Goal: Information Seeking & Learning: Learn about a topic

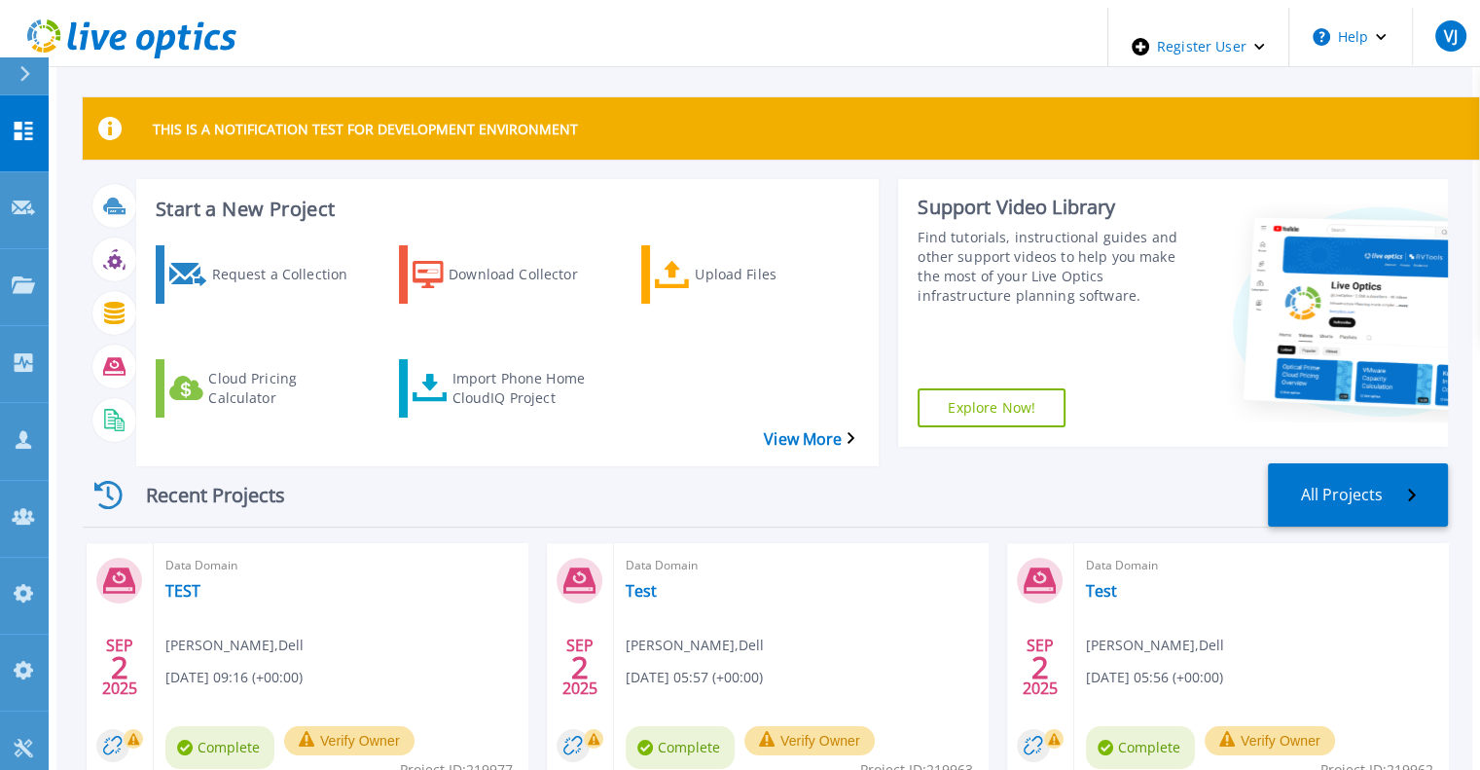
click at [26, 80] on icon at bounding box center [24, 74] width 11 height 16
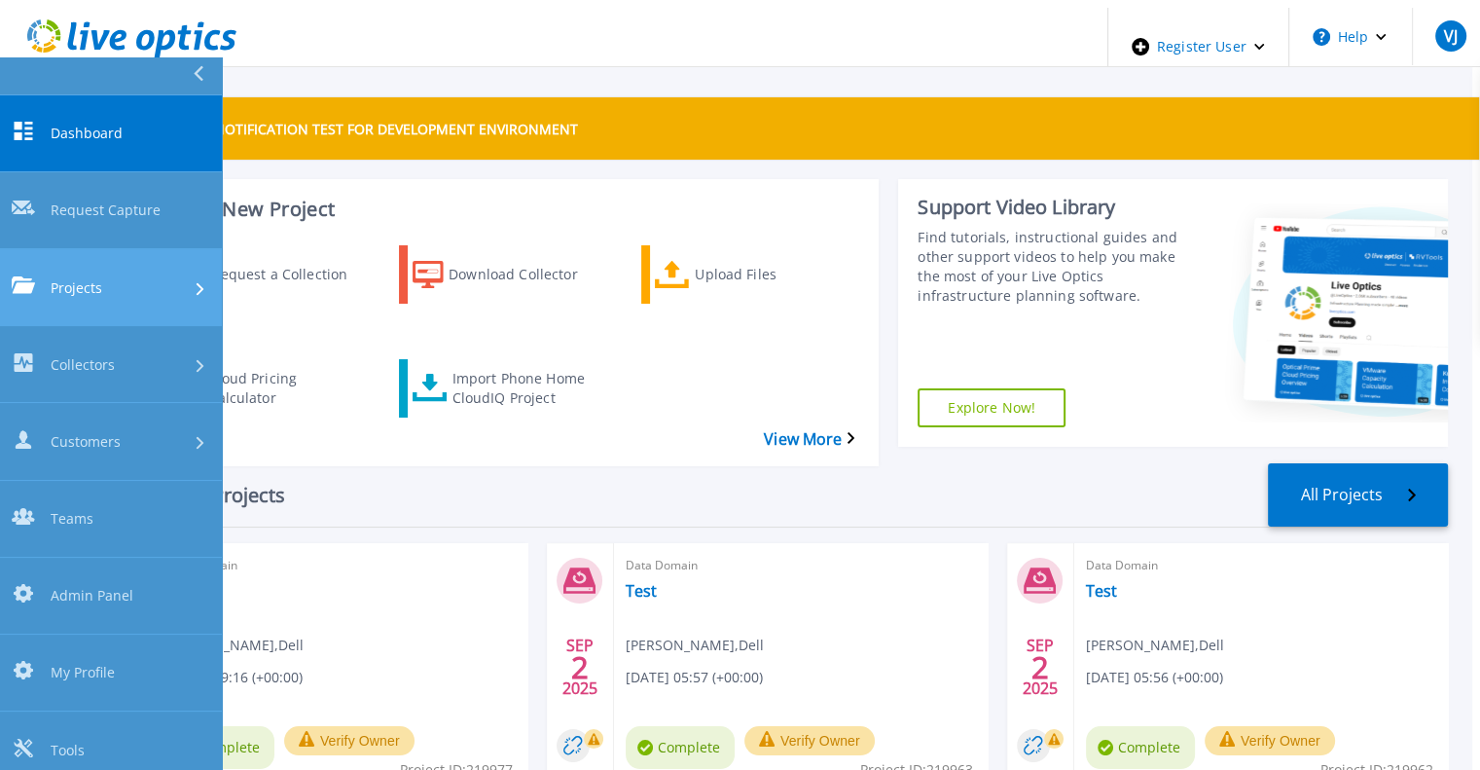
click at [72, 277] on span "Projects" at bounding box center [77, 287] width 52 height 20
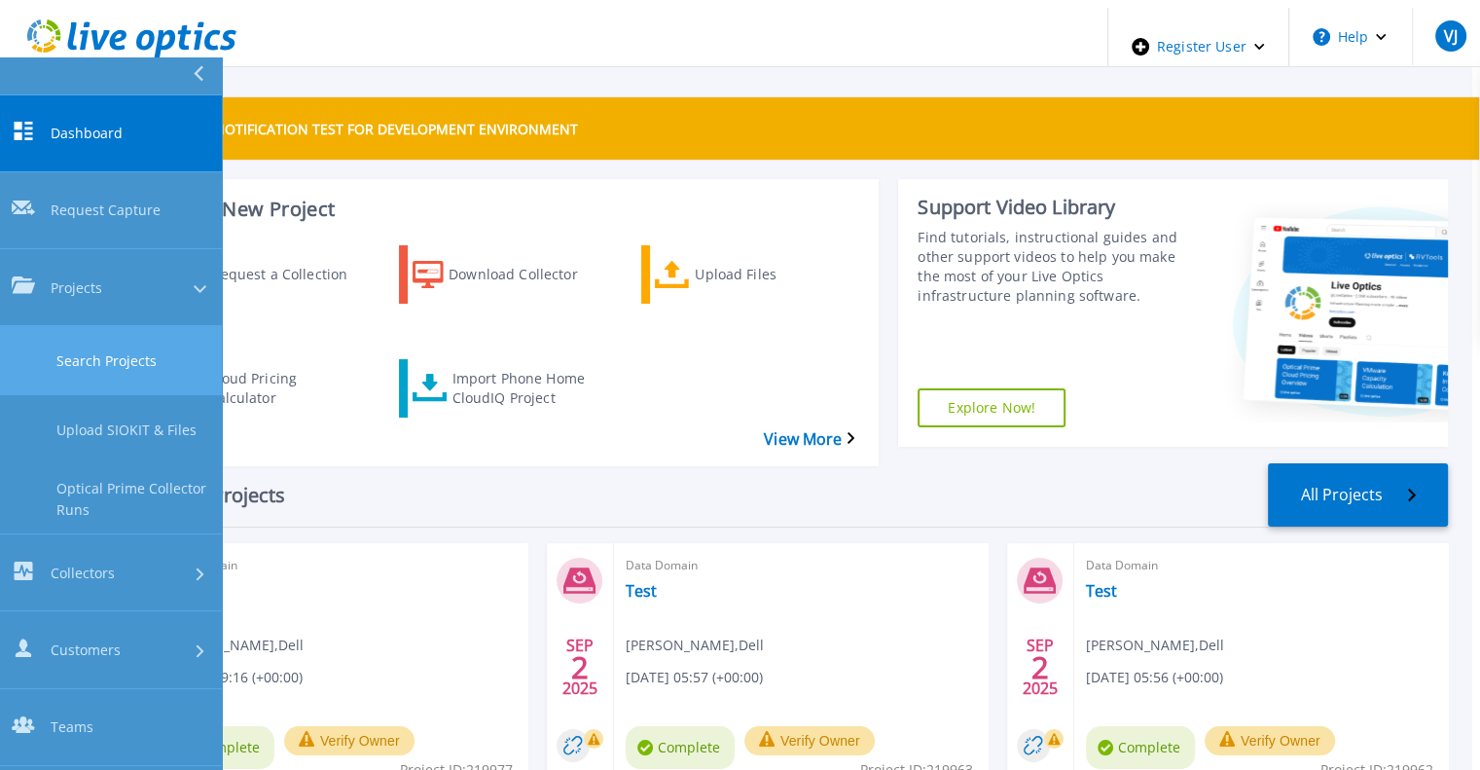
click at [99, 326] on link "Search Projects" at bounding box center [111, 360] width 222 height 69
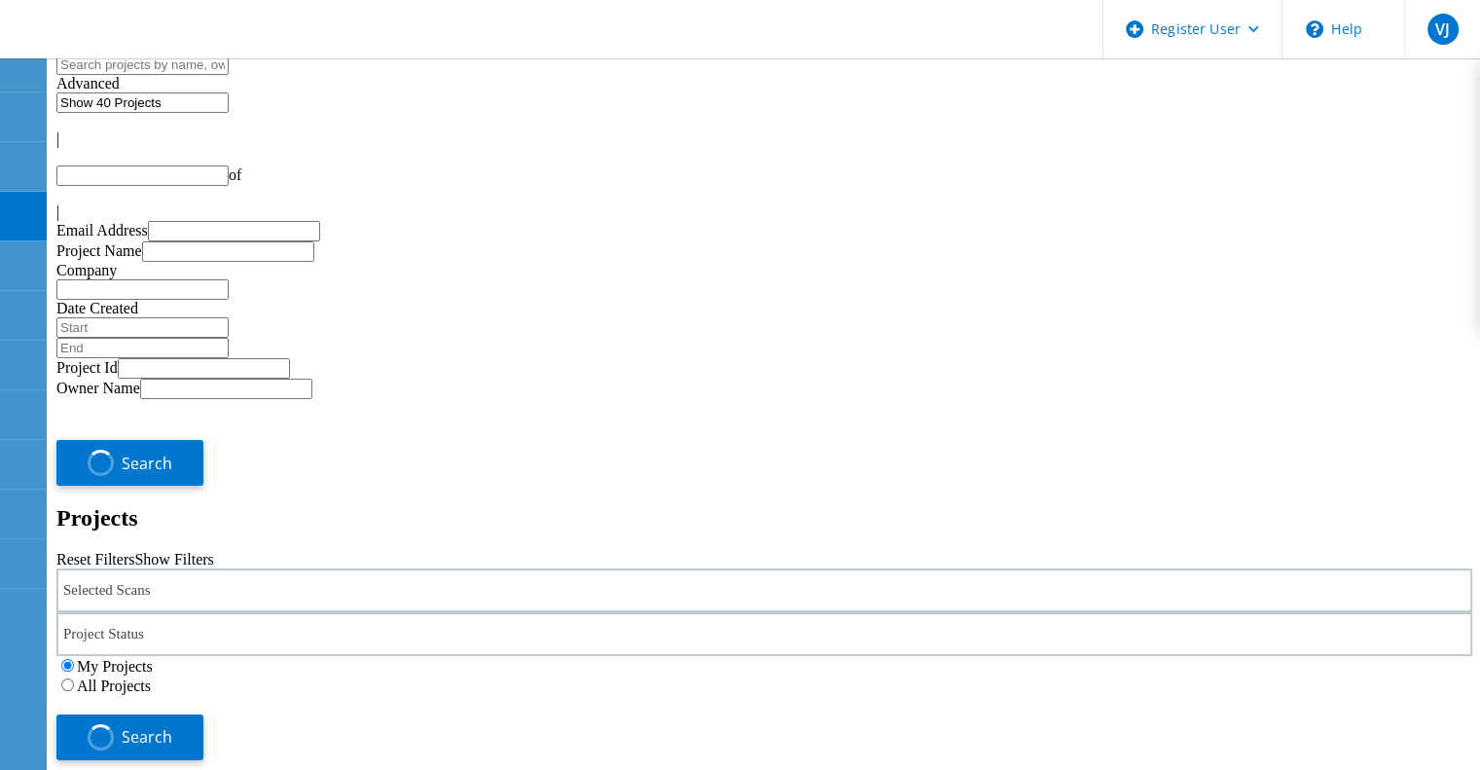
type input "1"
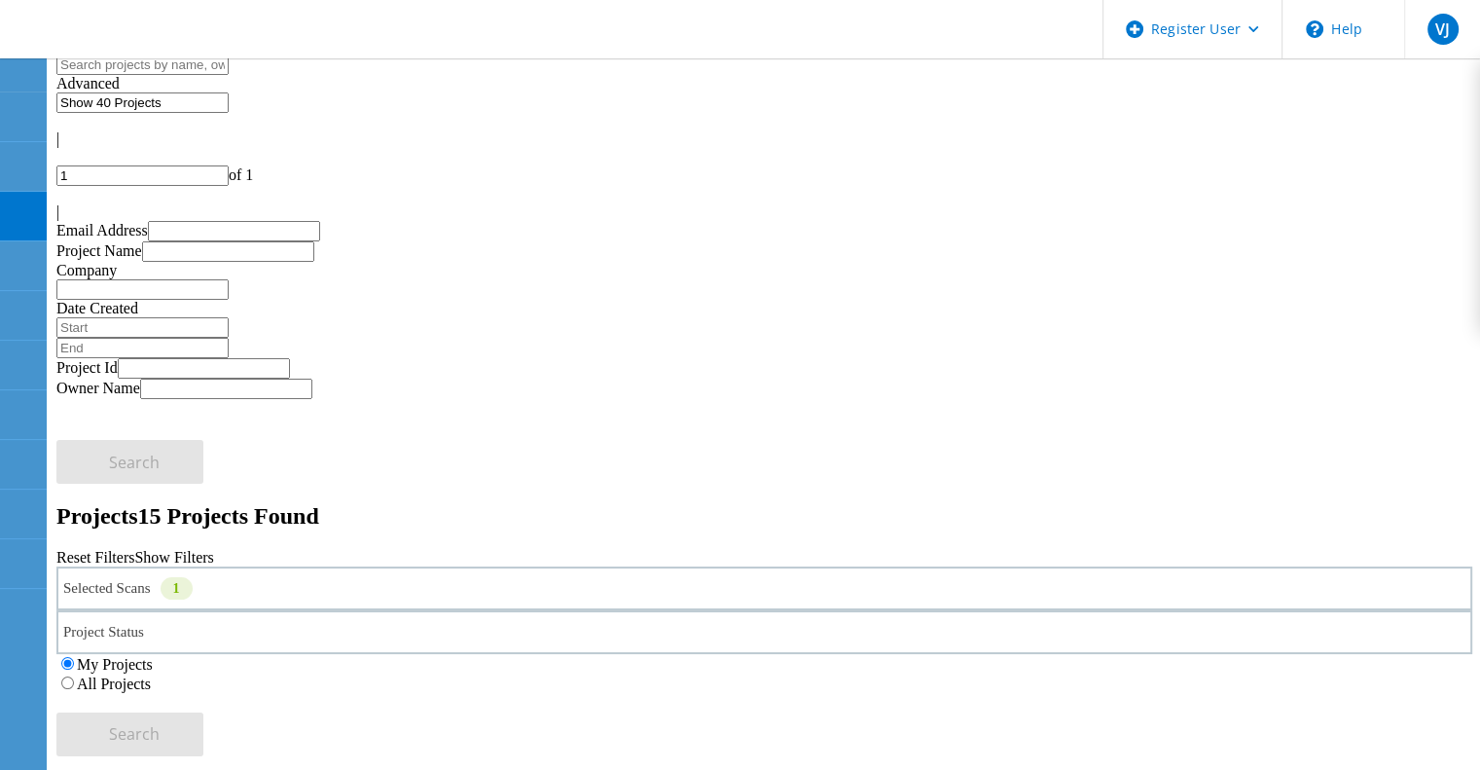
click at [151, 675] on label "All Projects" at bounding box center [114, 683] width 74 height 17
click at [74, 676] on input "All Projects" at bounding box center [67, 682] width 13 height 13
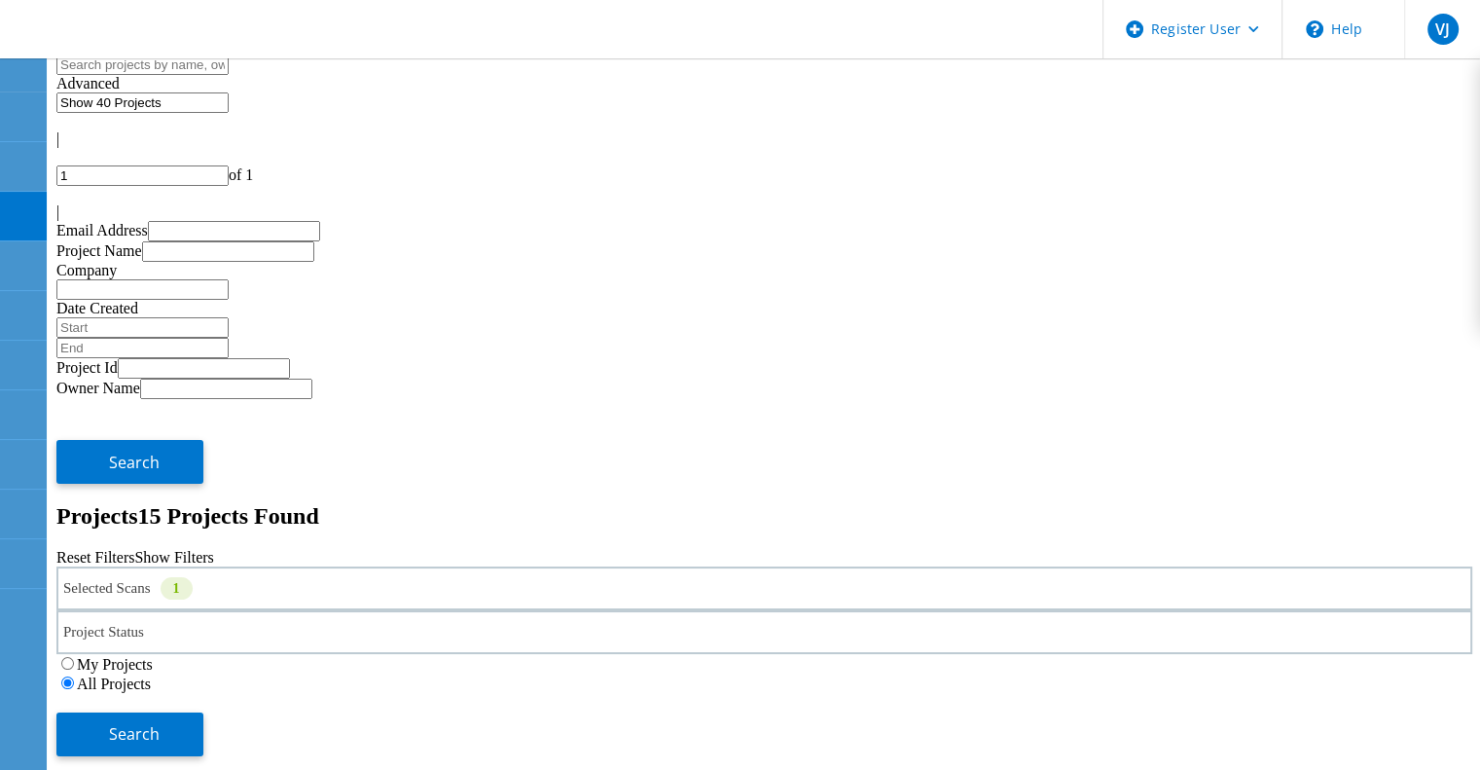
click at [1200, 654] on div "My Projects All Projects" at bounding box center [764, 673] width 1416 height 39
click at [203, 712] on button "Search" at bounding box center [129, 734] width 147 height 44
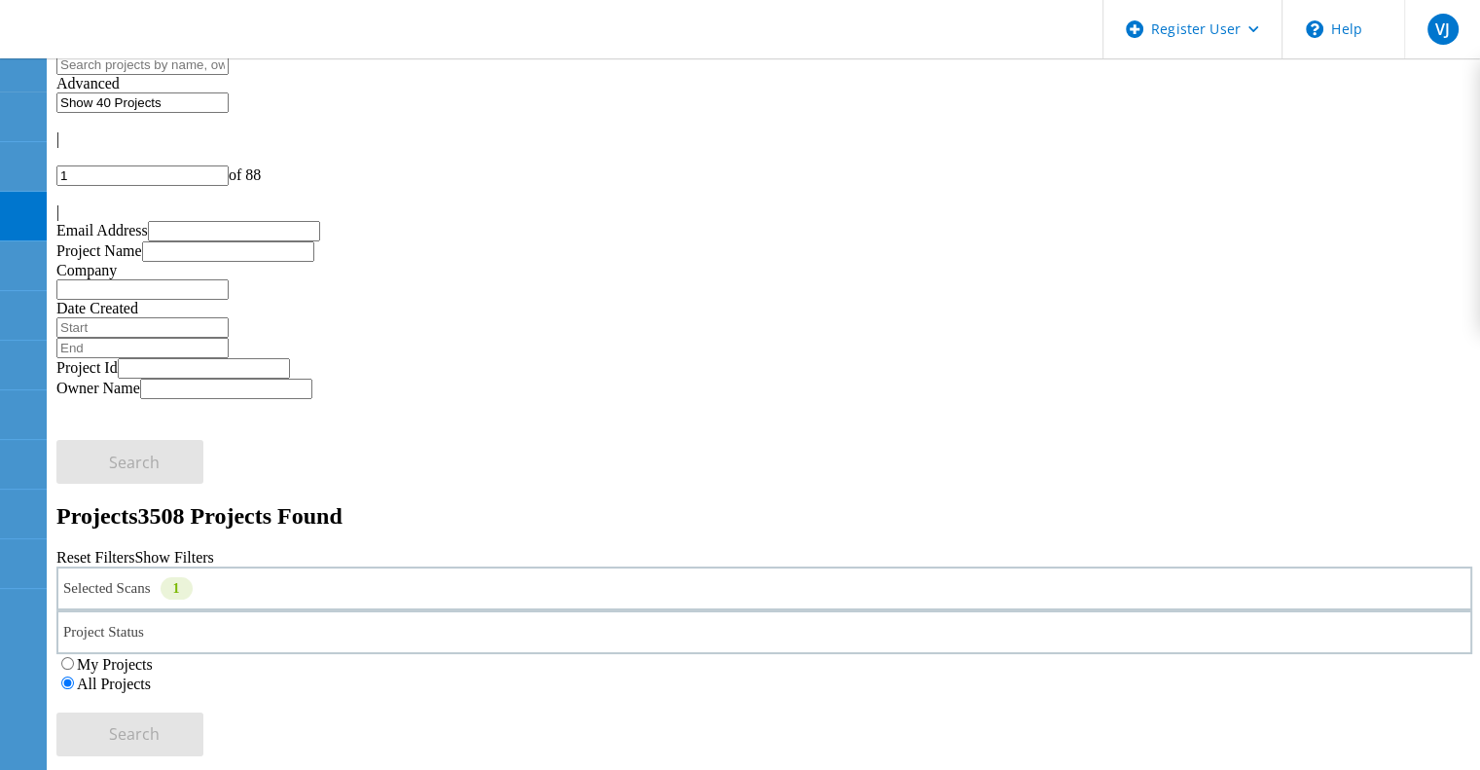
click at [305, 566] on div "Selected Scans 1" at bounding box center [764, 588] width 1416 height 44
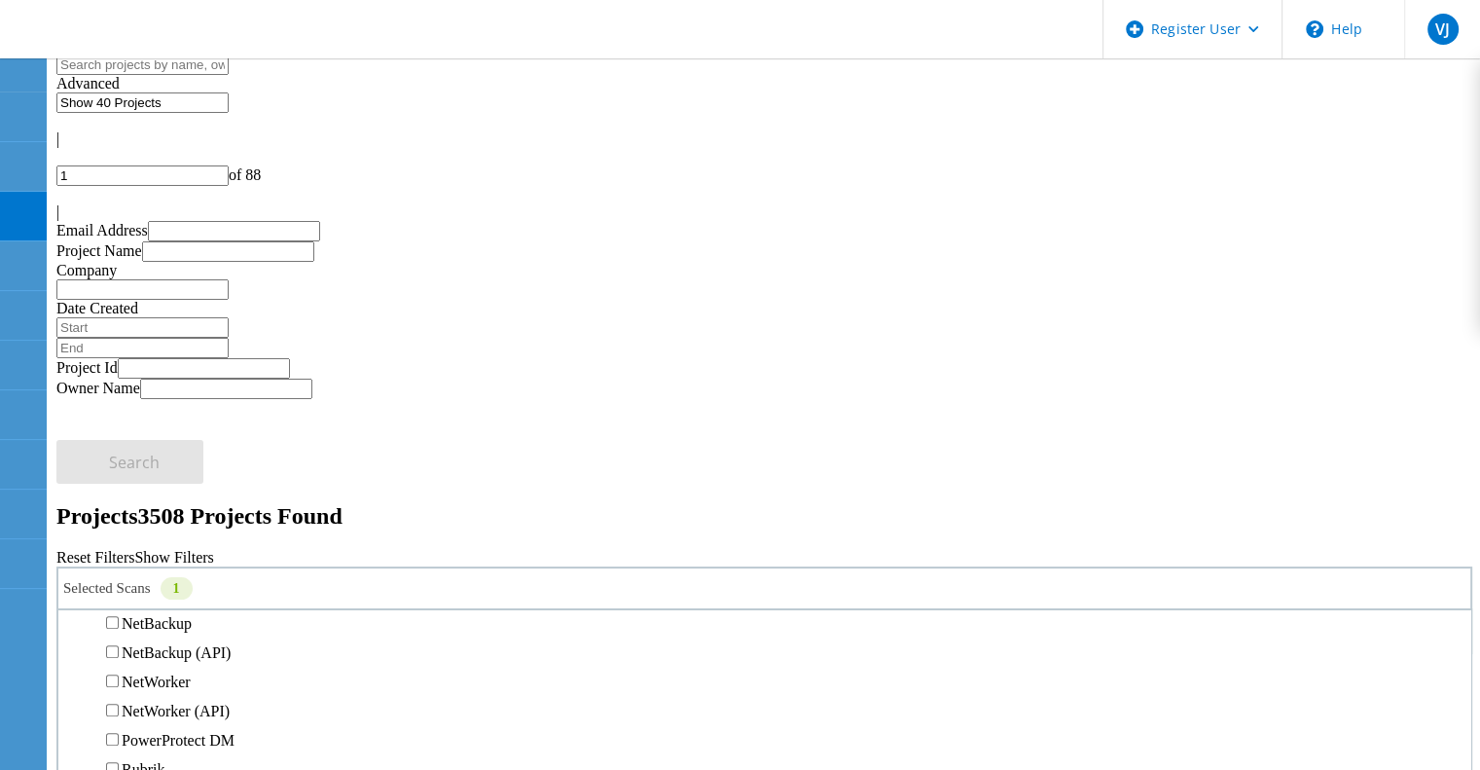
scroll to position [1128, 0]
click at [154, 557] on label "Data Domain" at bounding box center [164, 565] width 84 height 17
click at [119, 558] on input "Data Domain" at bounding box center [112, 564] width 13 height 13
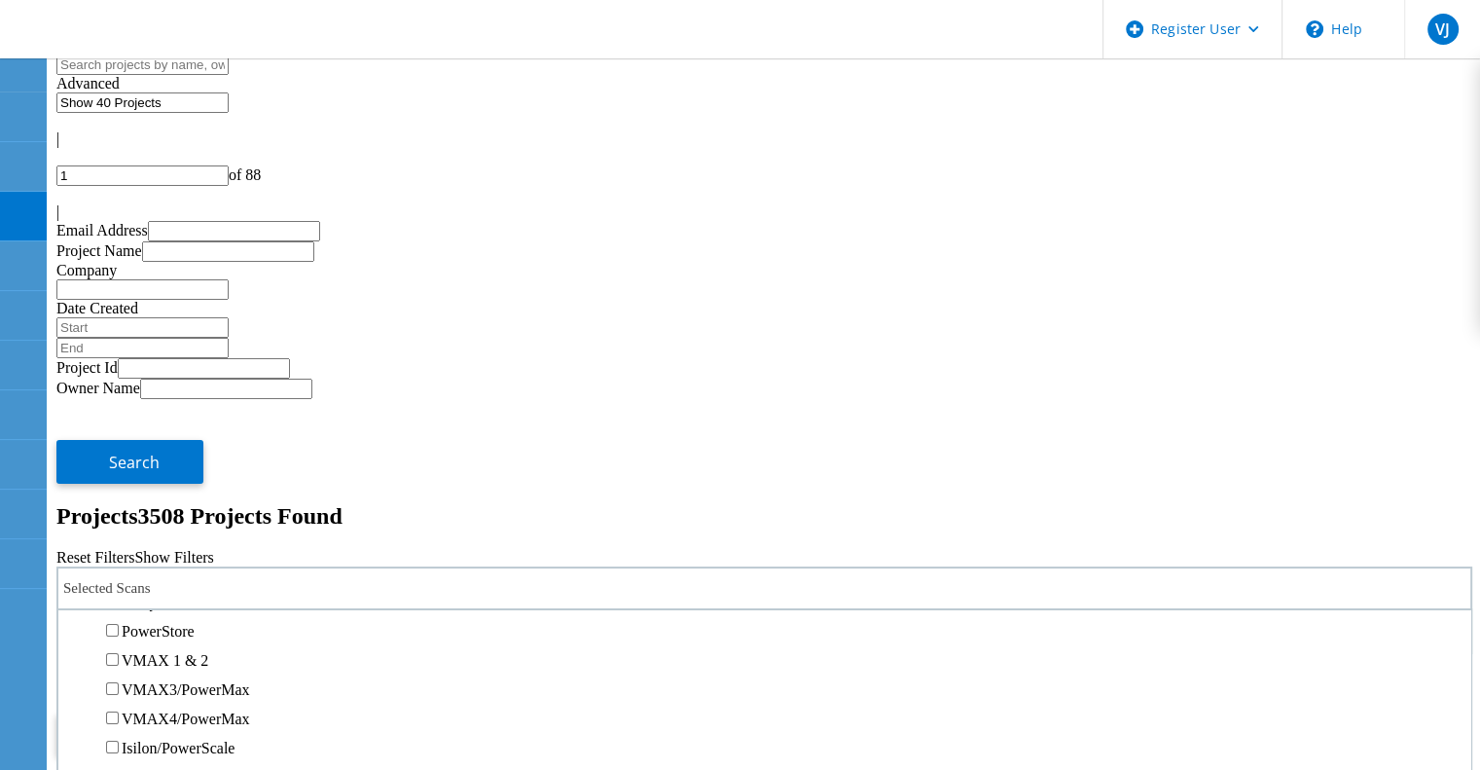
click at [172, 623] on label "PowerStore" at bounding box center [158, 631] width 73 height 17
click at [119, 624] on input "PowerStore" at bounding box center [112, 630] width 13 height 13
click at [203, 712] on button "Search" at bounding box center [129, 734] width 147 height 44
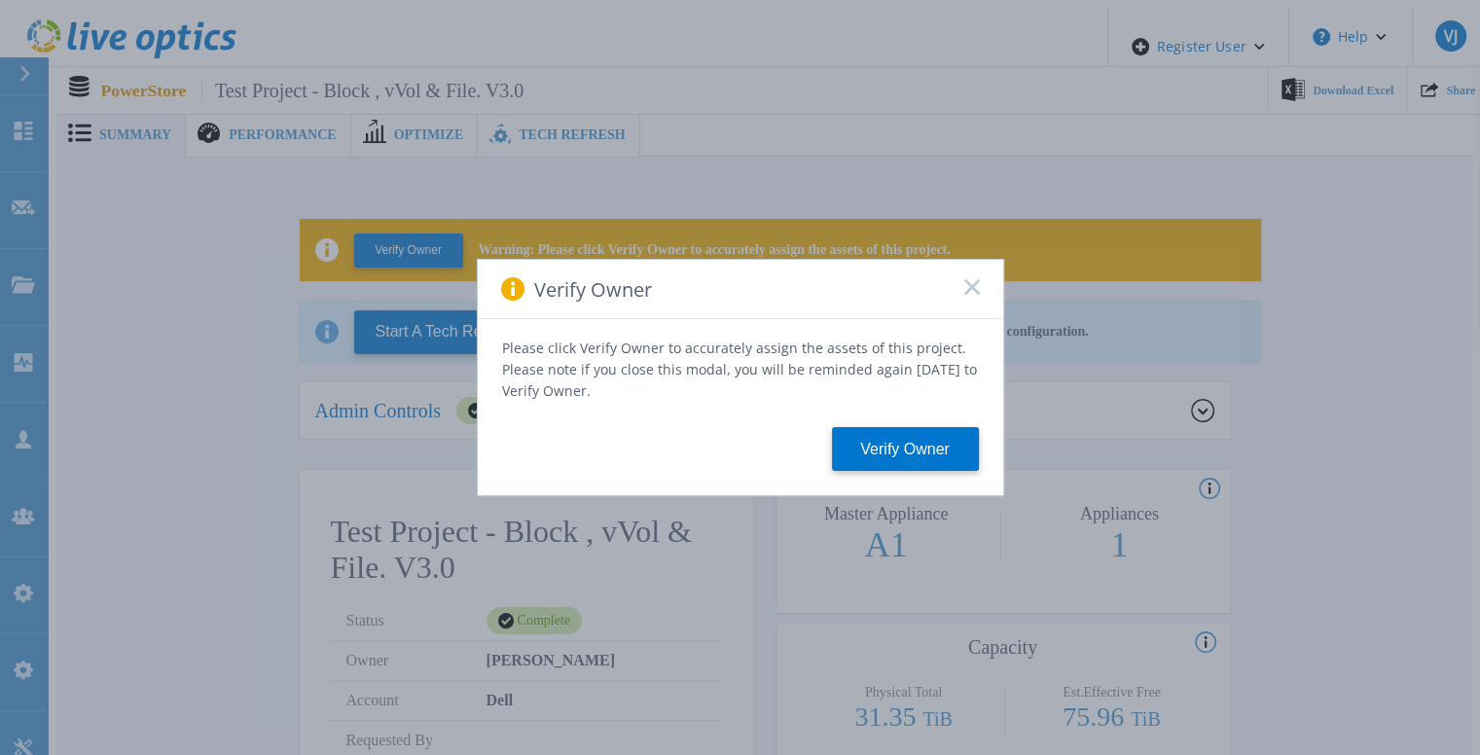
click at [966, 291] on icon at bounding box center [973, 287] width 16 height 16
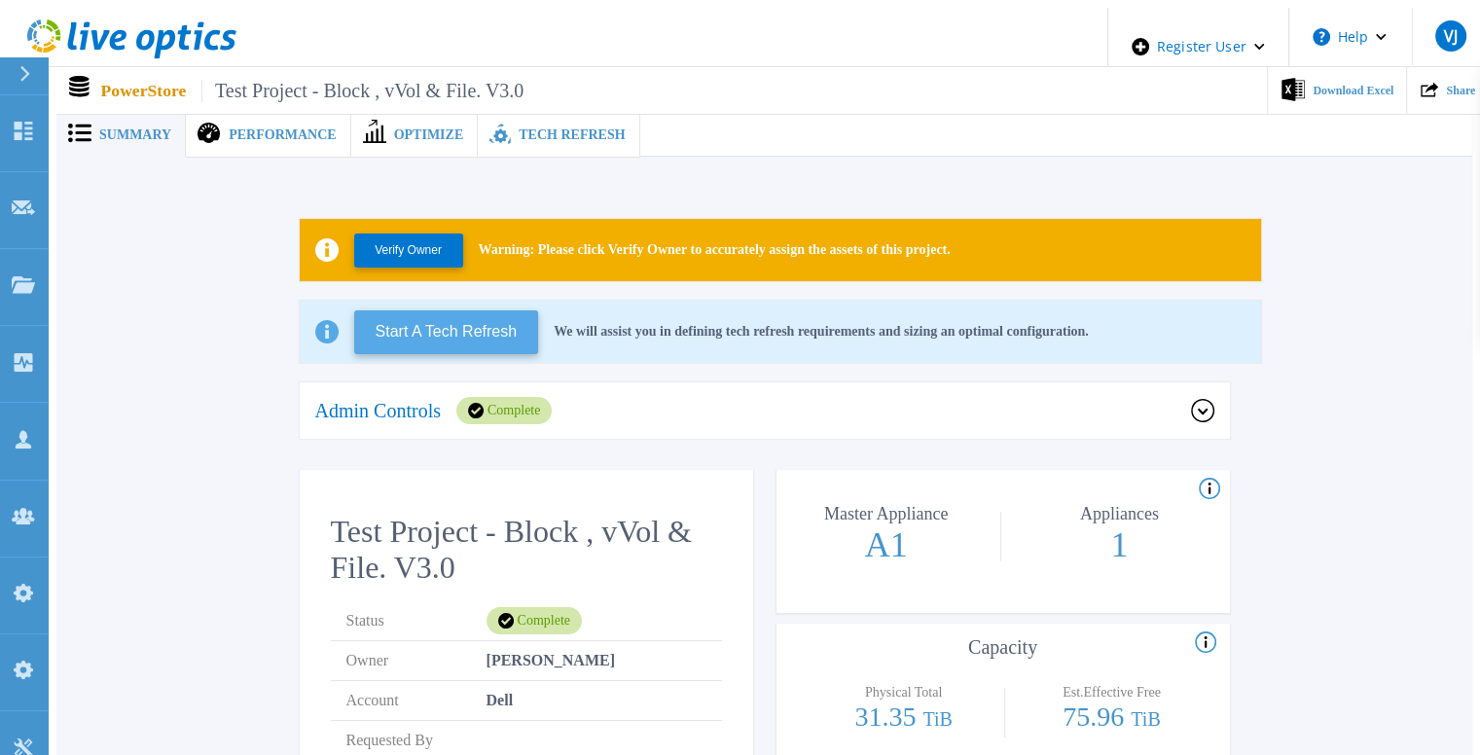
click at [498, 333] on button "Start A Tech Refresh" at bounding box center [446, 332] width 185 height 44
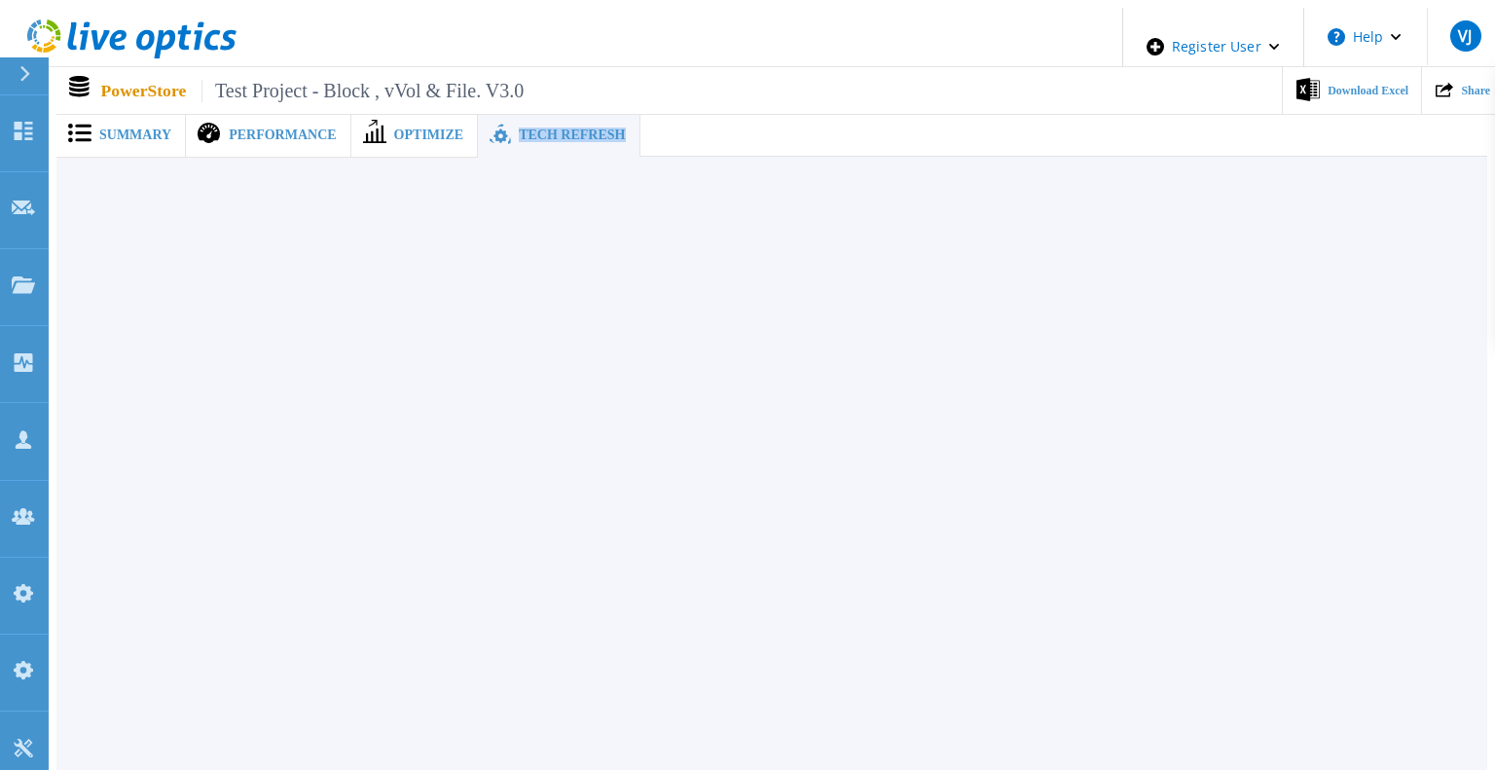
drag, startPoint x: 448, startPoint y: 125, endPoint x: 583, endPoint y: 135, distance: 135.7
click at [583, 135] on div "Tech Refresh" at bounding box center [559, 135] width 162 height 45
copy span "Tech Refresh"
click at [161, 126] on div "Summary" at bounding box center [120, 135] width 129 height 45
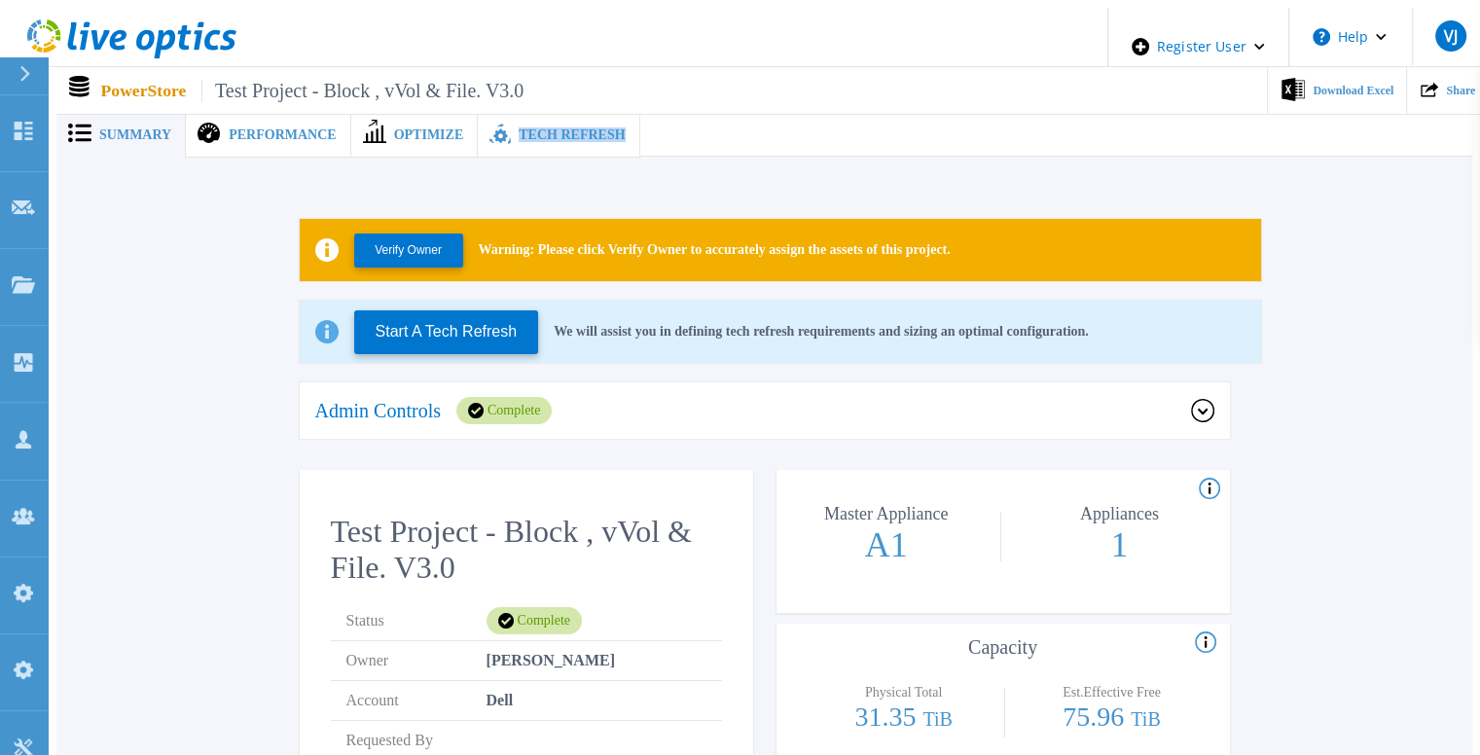
drag, startPoint x: 486, startPoint y: 124, endPoint x: 584, endPoint y: 132, distance: 98.7
click at [584, 132] on div "Tech Refresh" at bounding box center [559, 135] width 162 height 45
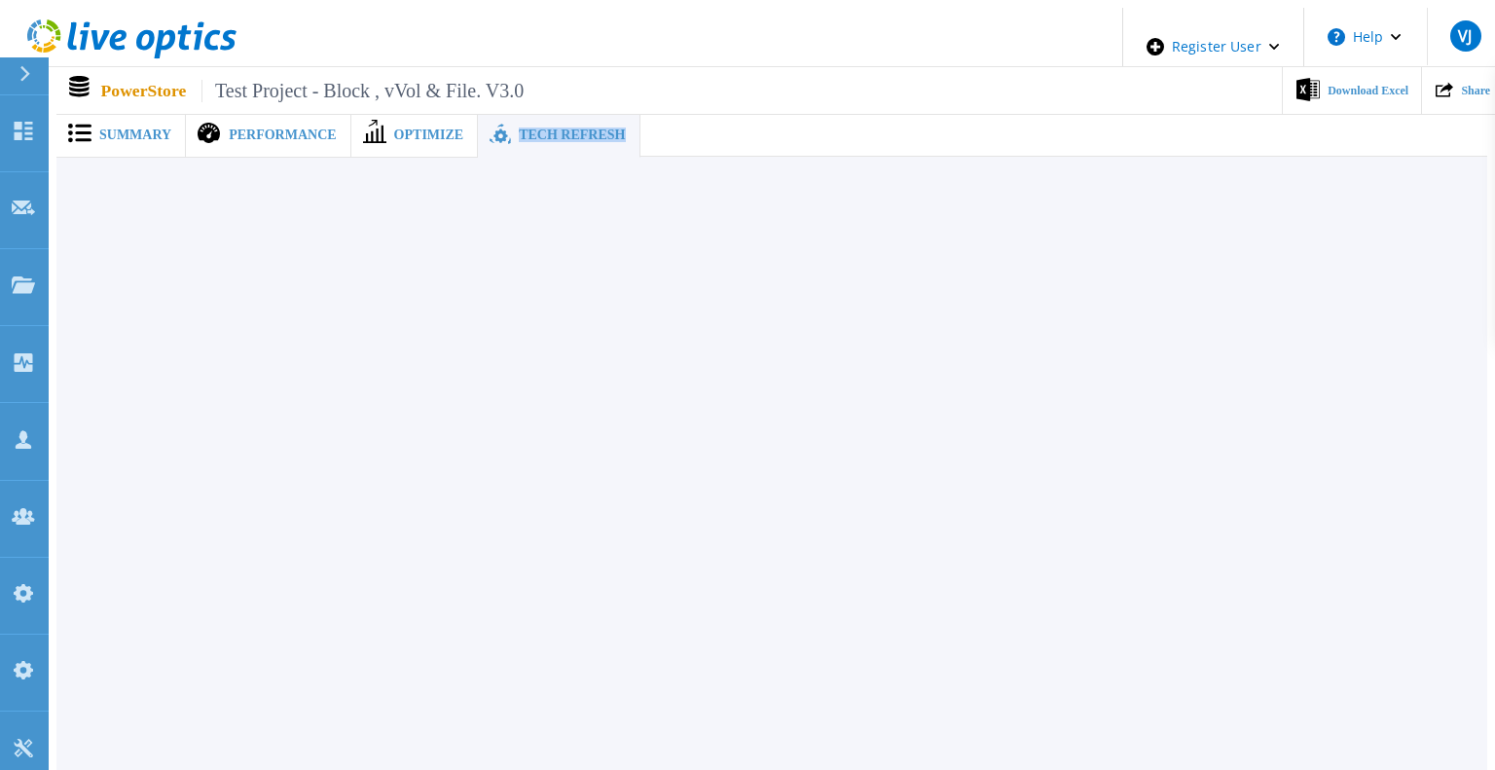
copy span "Tech Refresh"
click at [394, 130] on span "Optimize" at bounding box center [429, 135] width 70 height 14
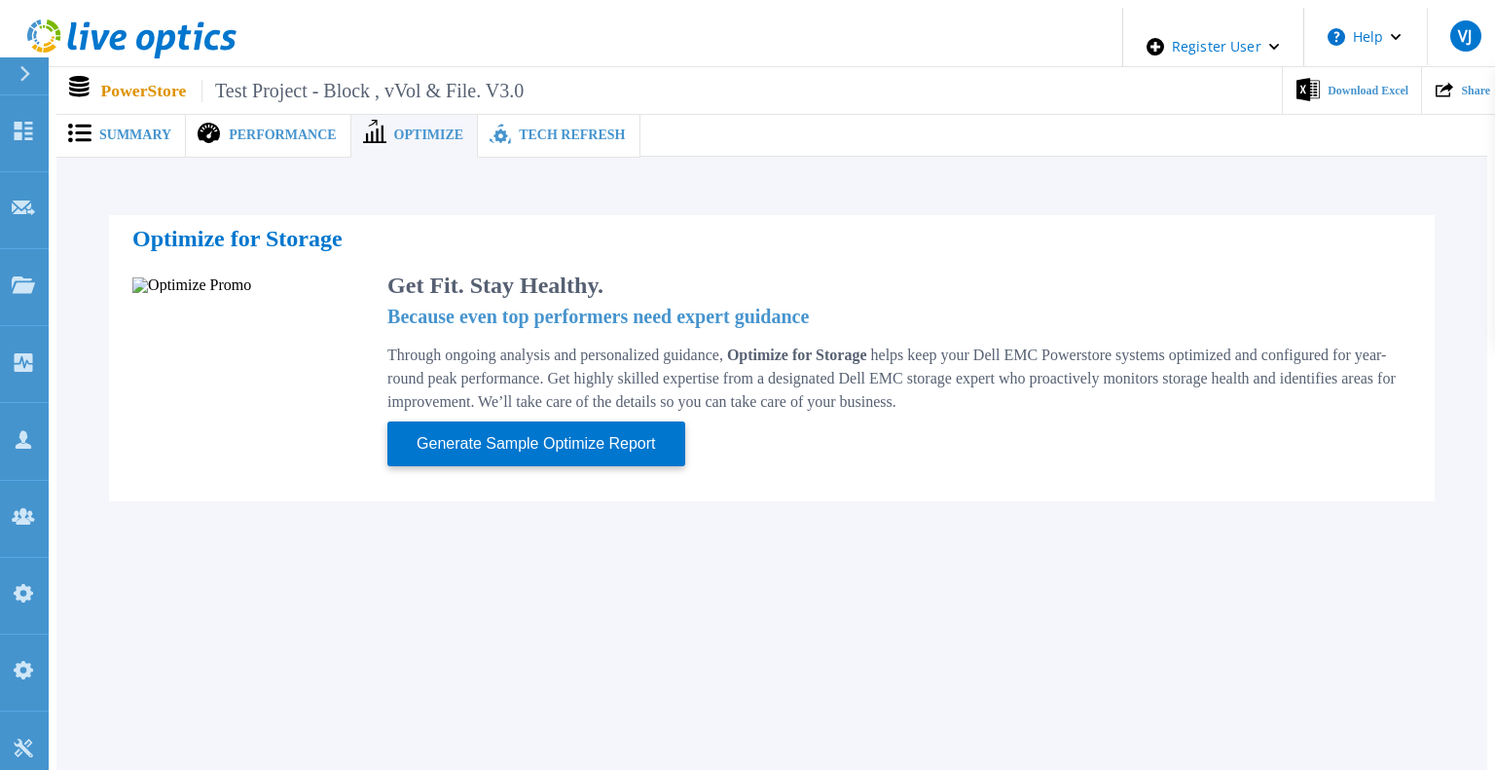
click at [269, 128] on span "Performance" at bounding box center [282, 135] width 107 height 14
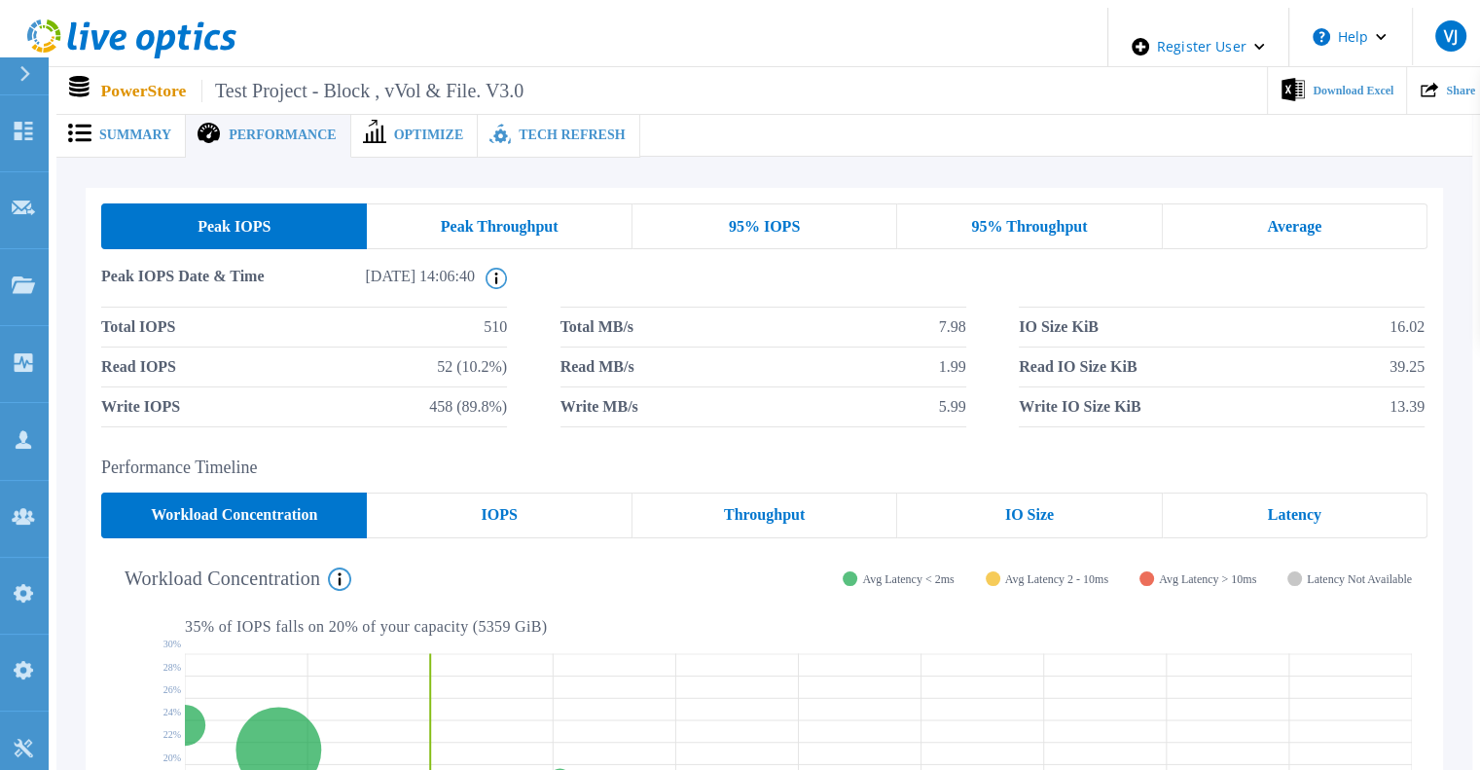
click at [152, 141] on div "Summary" at bounding box center [120, 135] width 129 height 45
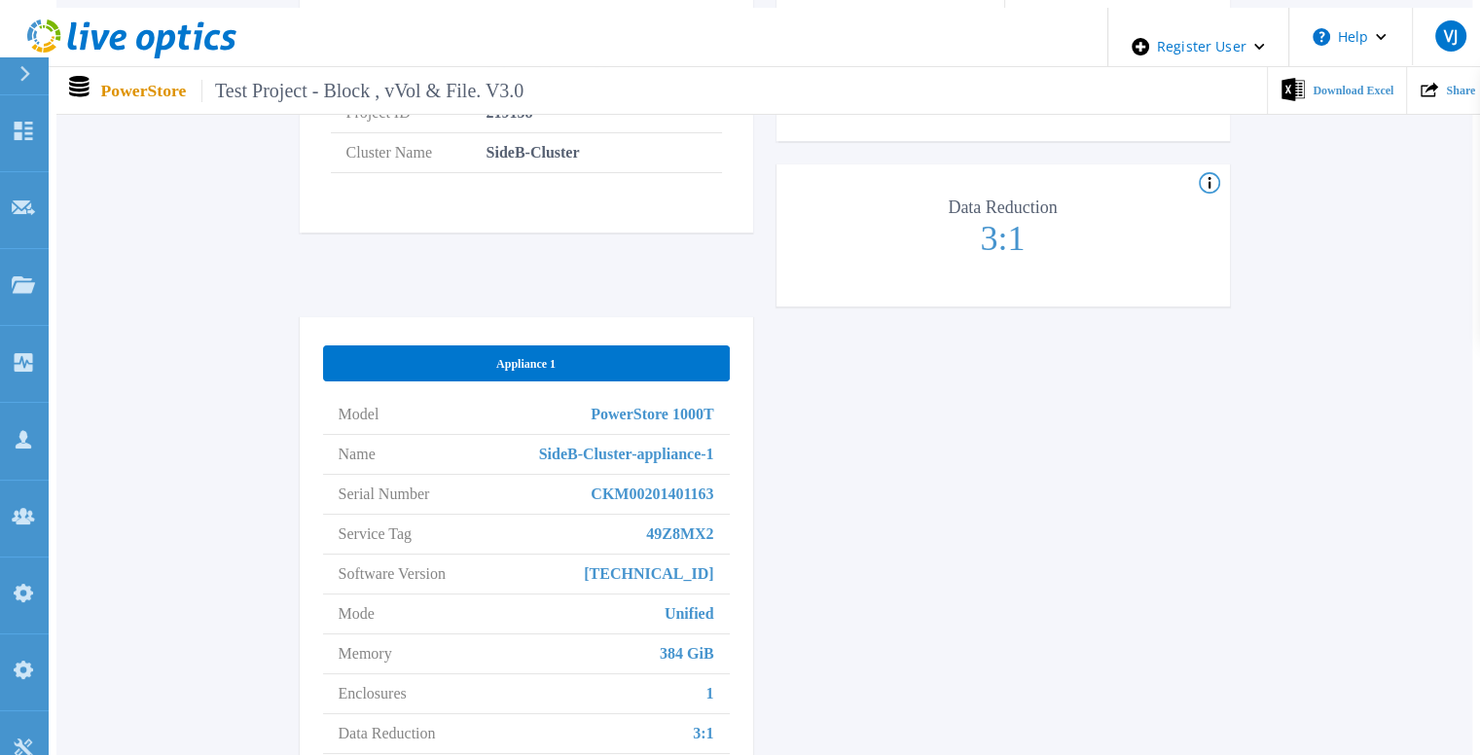
scroll to position [828, 0]
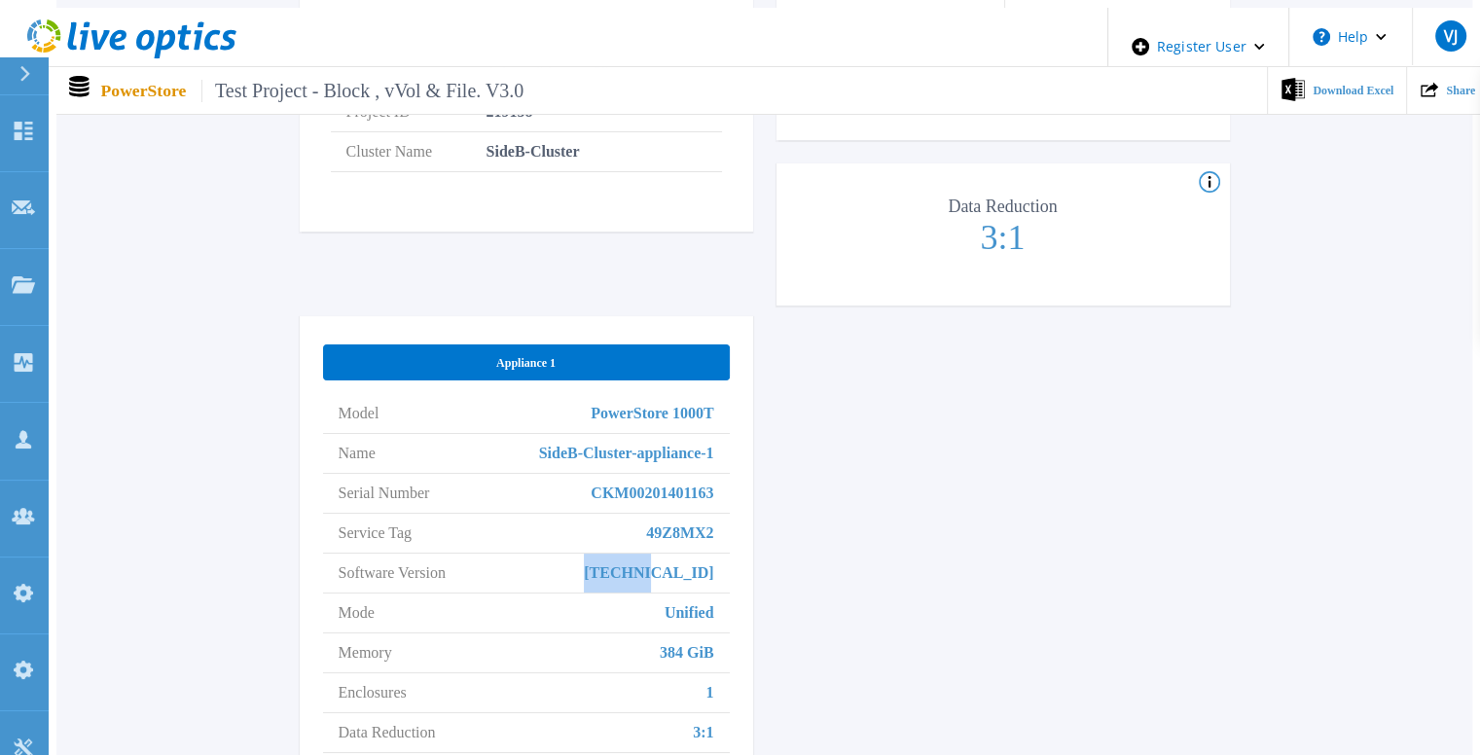
drag, startPoint x: 663, startPoint y: 537, endPoint x: 718, endPoint y: 544, distance: 55.9
click at [718, 554] on li "Software Version 3.0.0.0" at bounding box center [526, 574] width 407 height 40
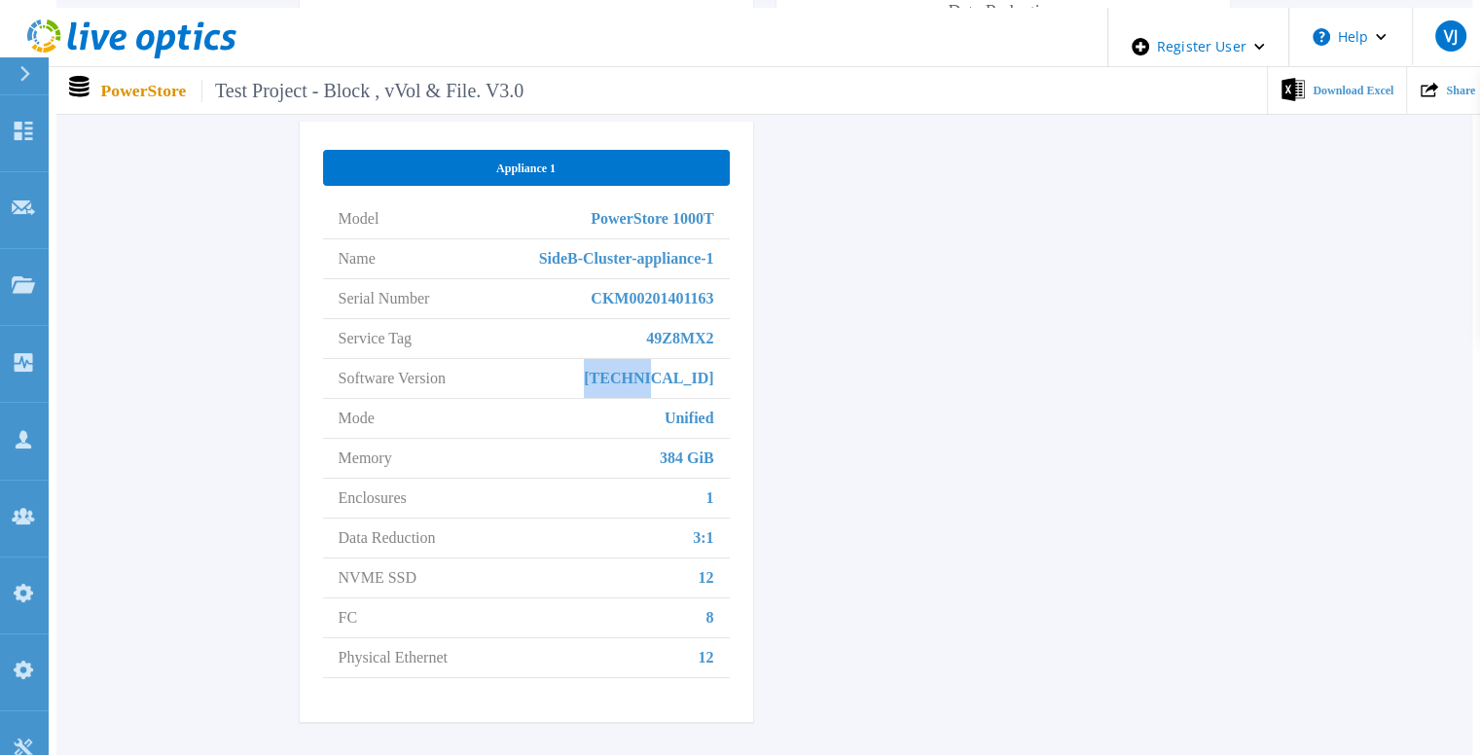
scroll to position [942, 0]
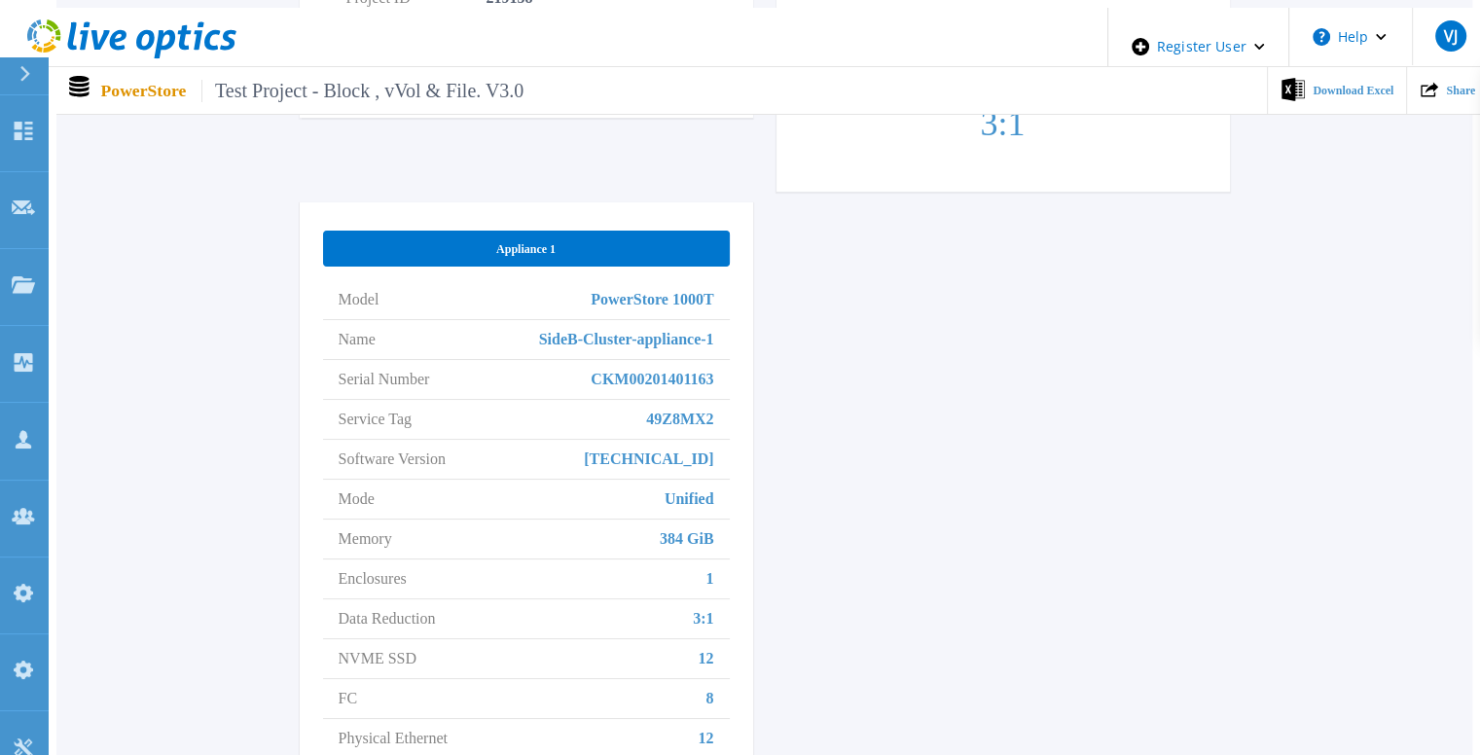
click at [683, 480] on span "Unified" at bounding box center [690, 499] width 50 height 39
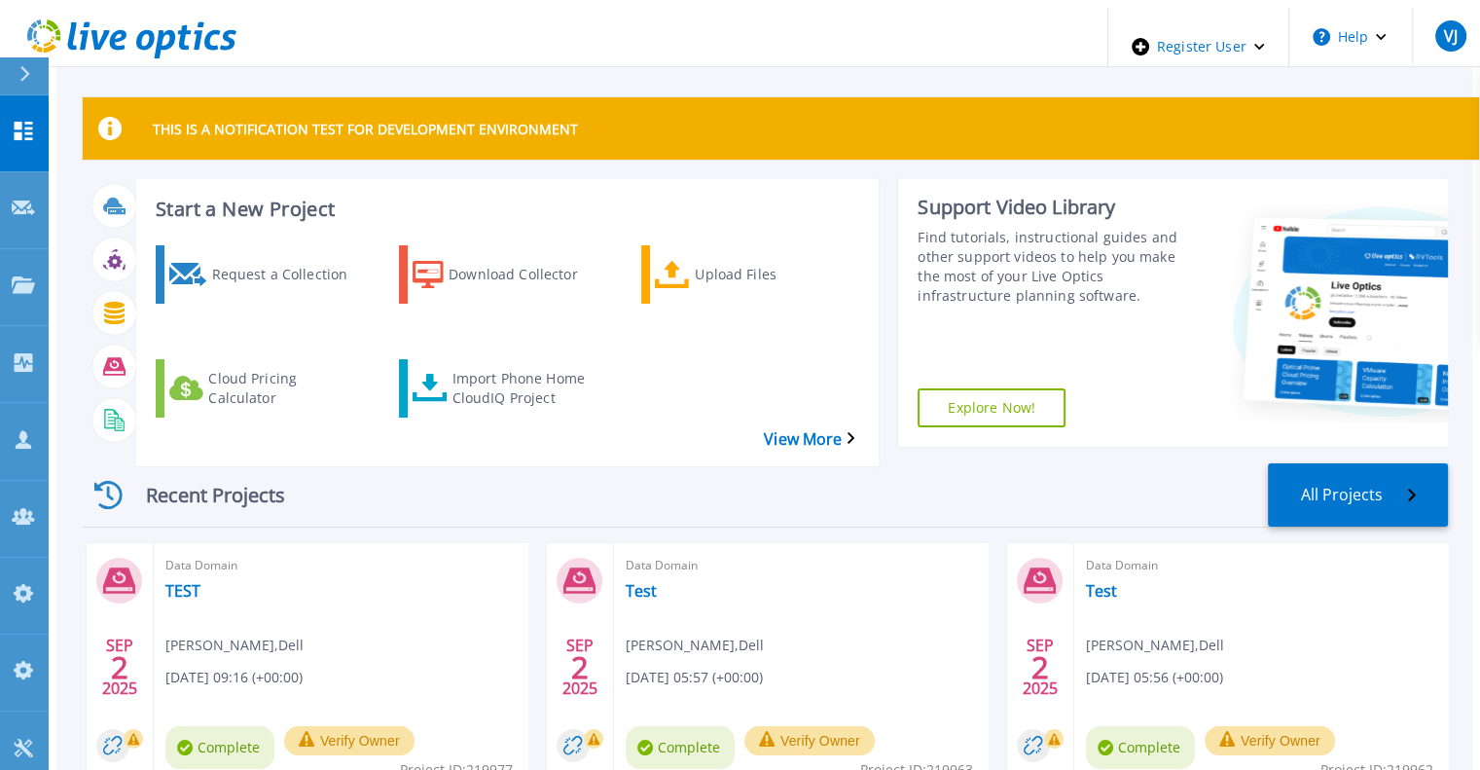
click at [29, 71] on icon at bounding box center [24, 74] width 11 height 16
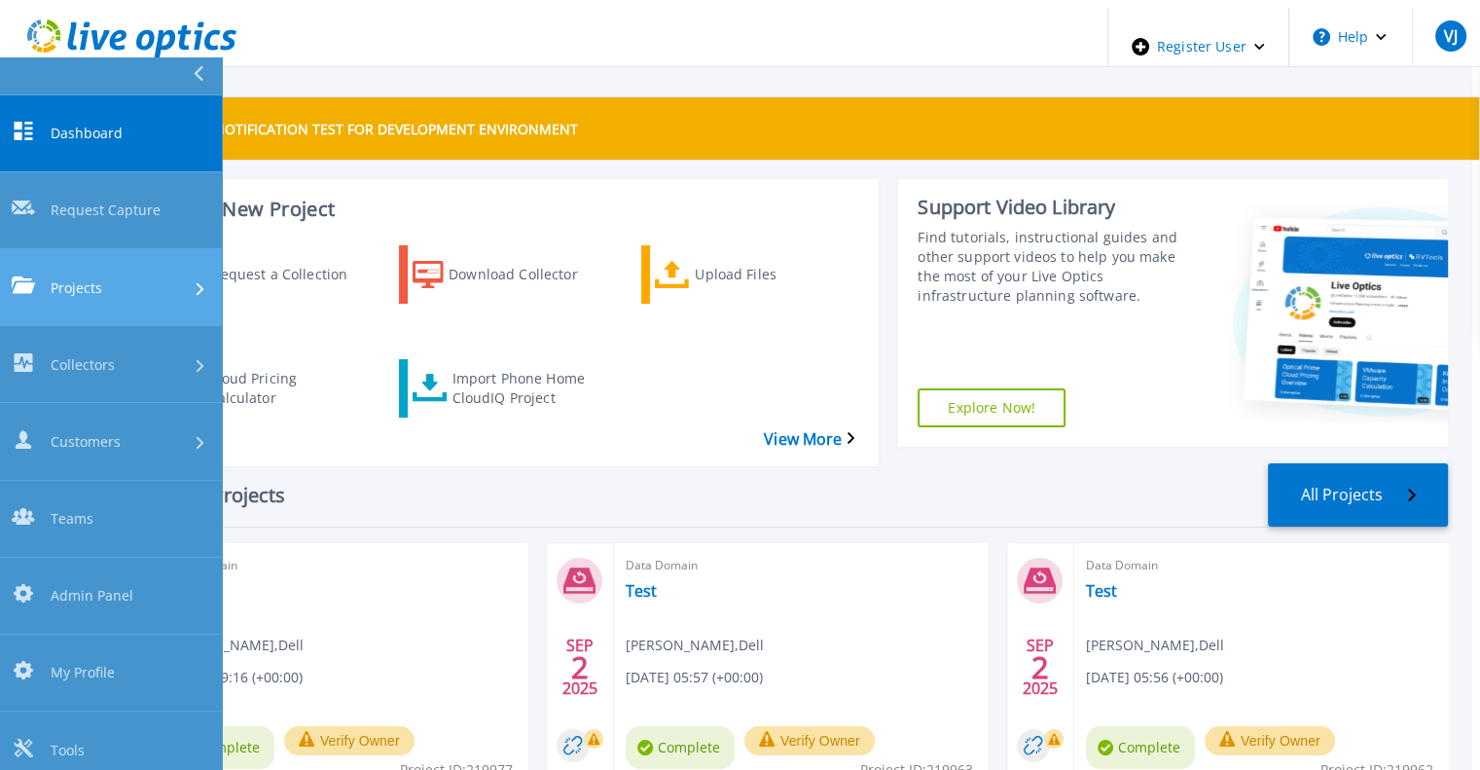
click at [109, 276] on div "Projects" at bounding box center [111, 286] width 199 height 20
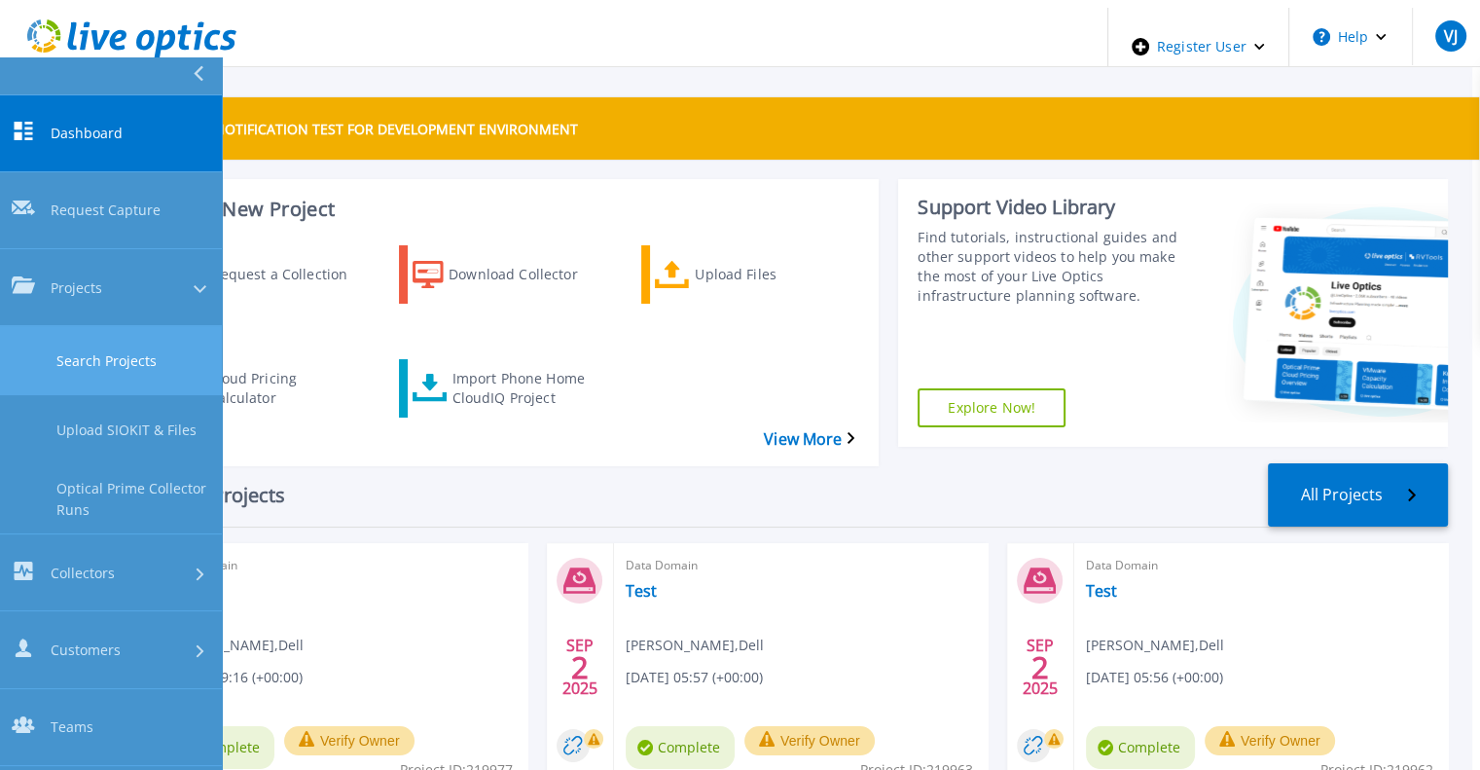
click at [129, 326] on link "Search Projects" at bounding box center [111, 360] width 222 height 69
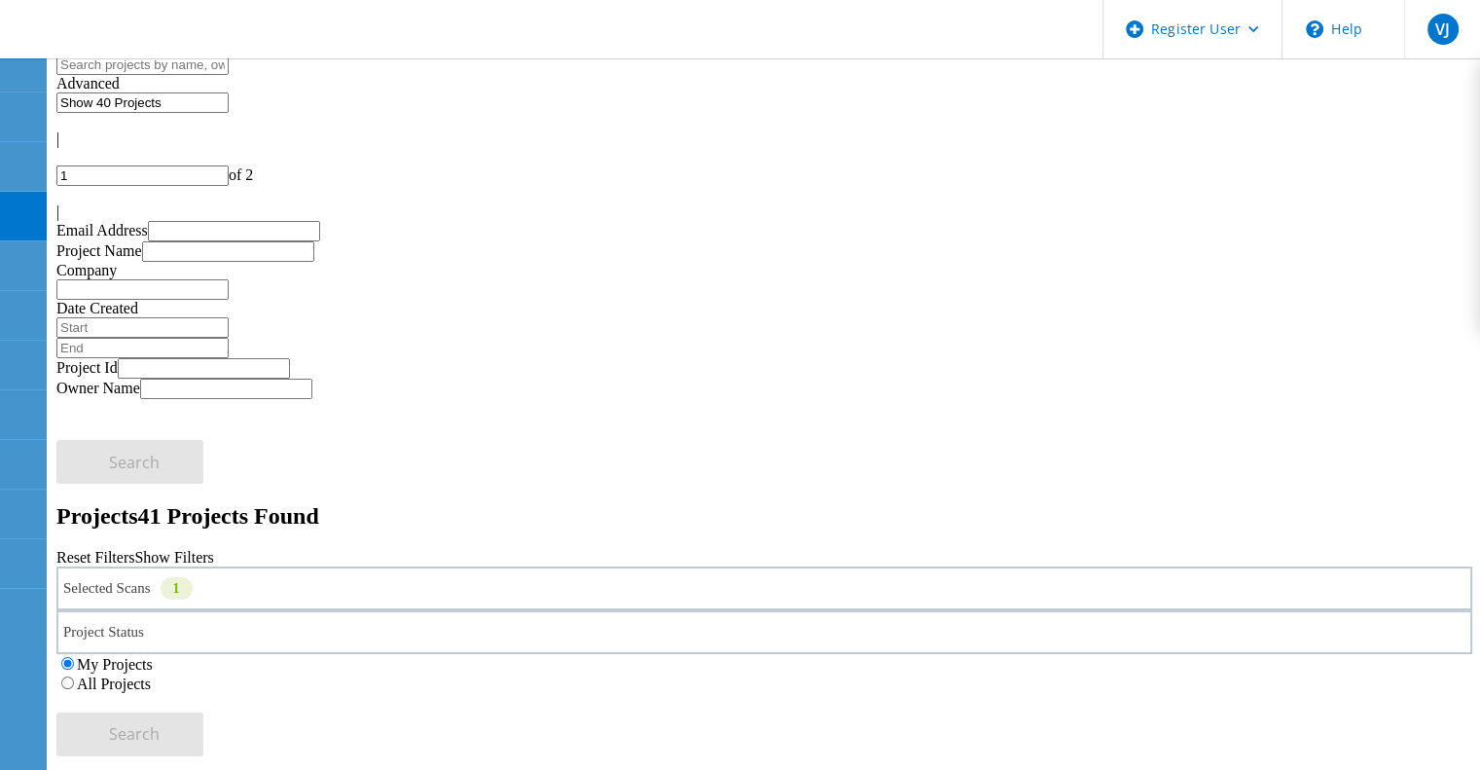
click at [151, 675] on label "All Projects" at bounding box center [114, 683] width 74 height 17
click at [74, 676] on input "All Projects" at bounding box center [67, 682] width 13 height 13
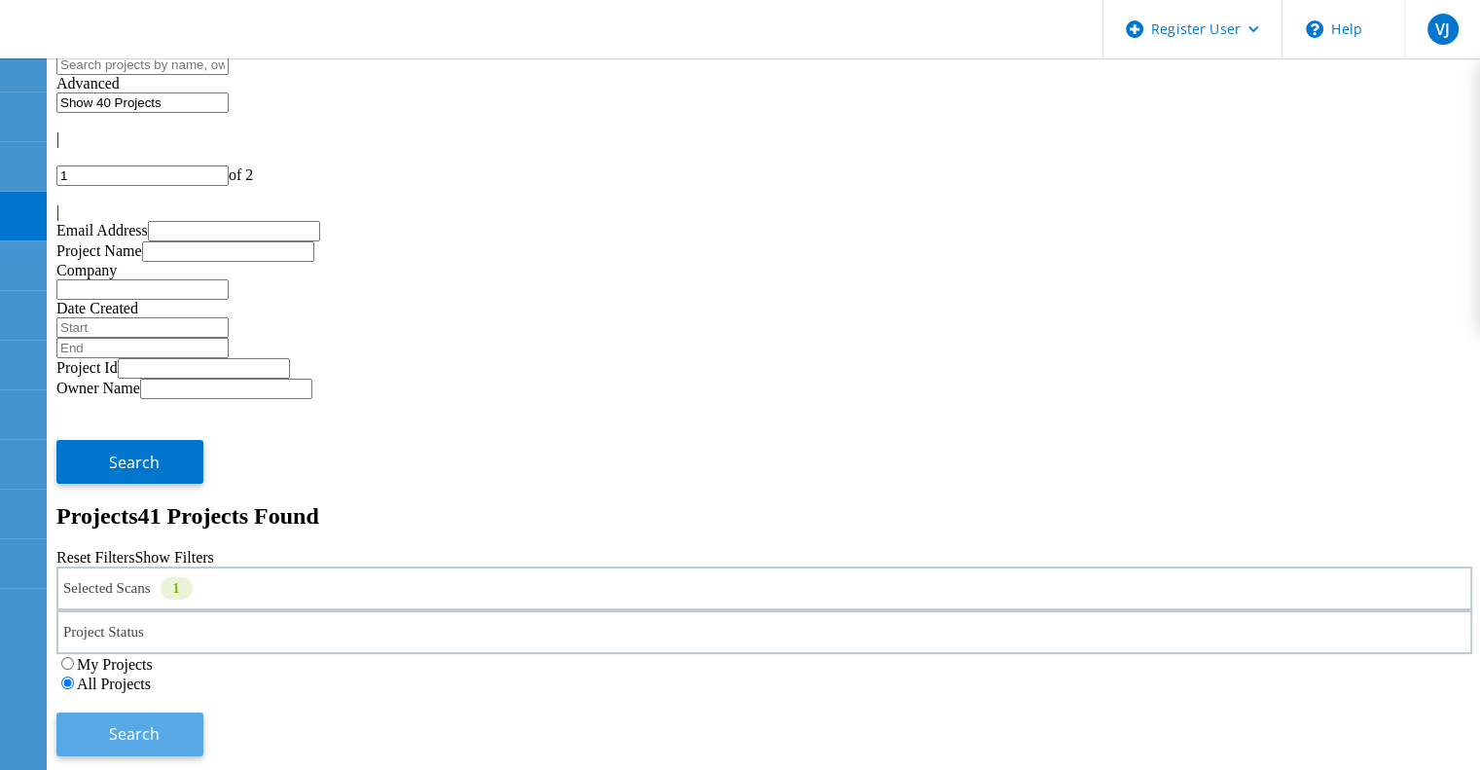
click at [203, 712] on button "Search" at bounding box center [129, 734] width 147 height 44
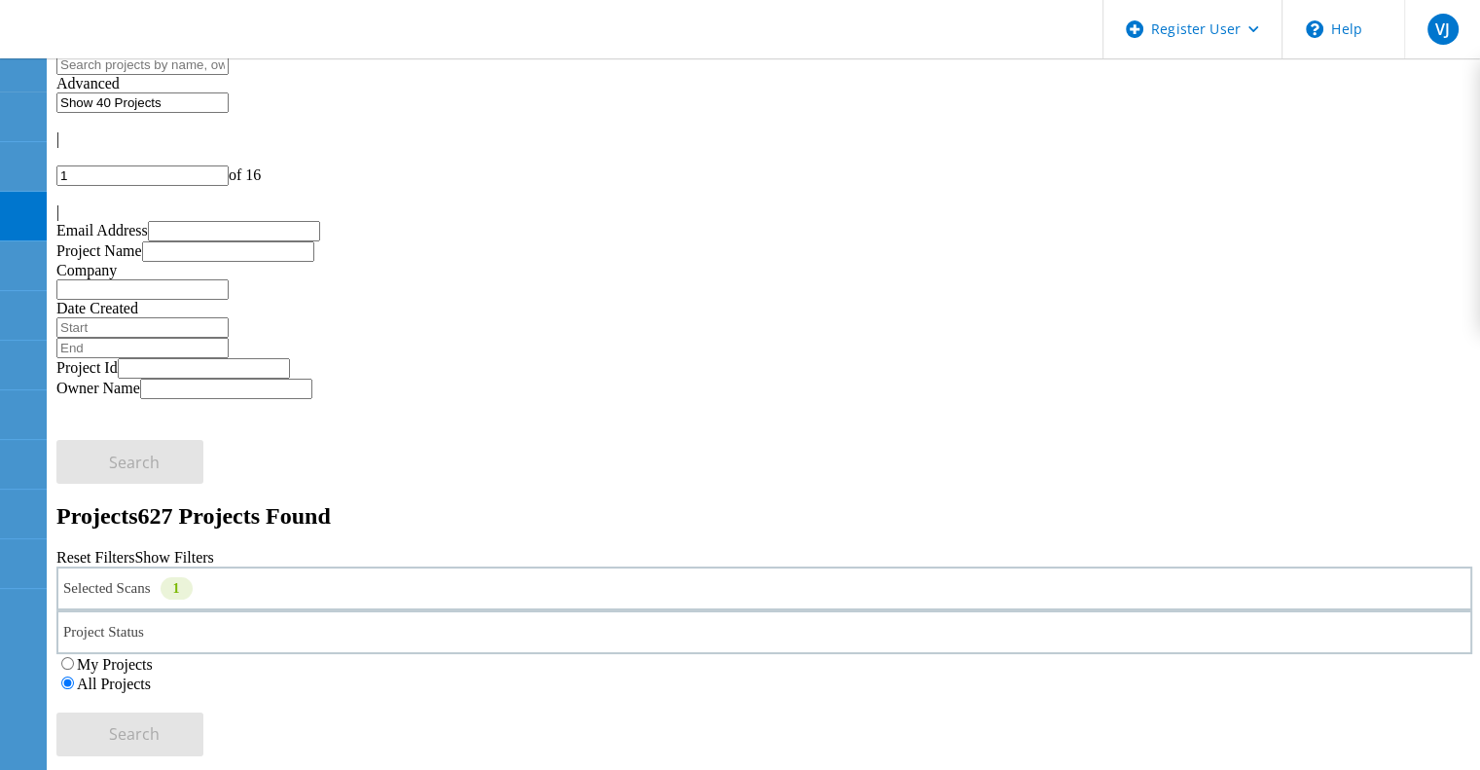
click at [330, 566] on div "Selected Scans 1" at bounding box center [764, 588] width 1416 height 44
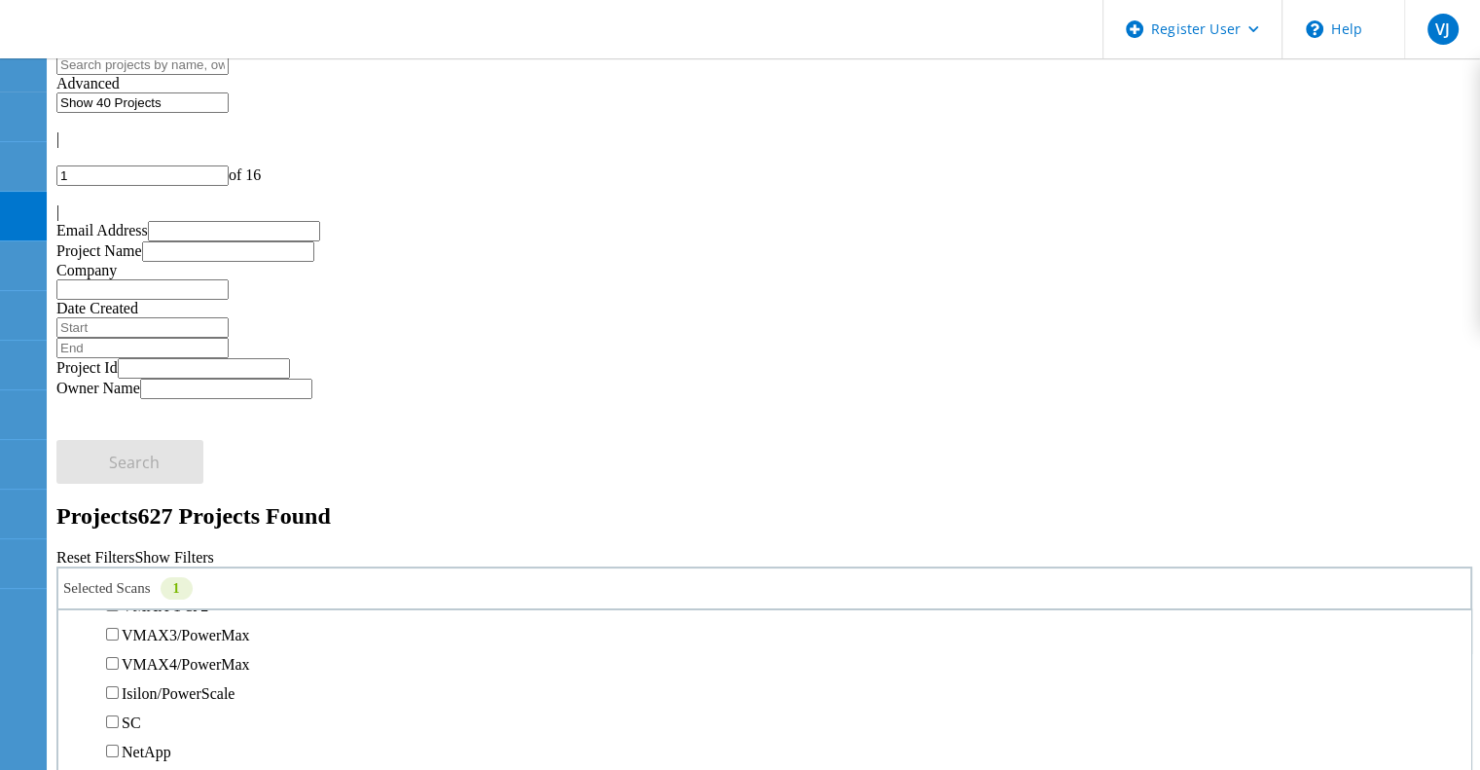
scroll to position [468, 0]
click at [154, 566] on div "PowerStore" at bounding box center [764, 580] width 1393 height 29
click at [156, 573] on label "PowerStore" at bounding box center [158, 581] width 73 height 17
click at [119, 574] on input "PowerStore" at bounding box center [112, 580] width 13 height 13
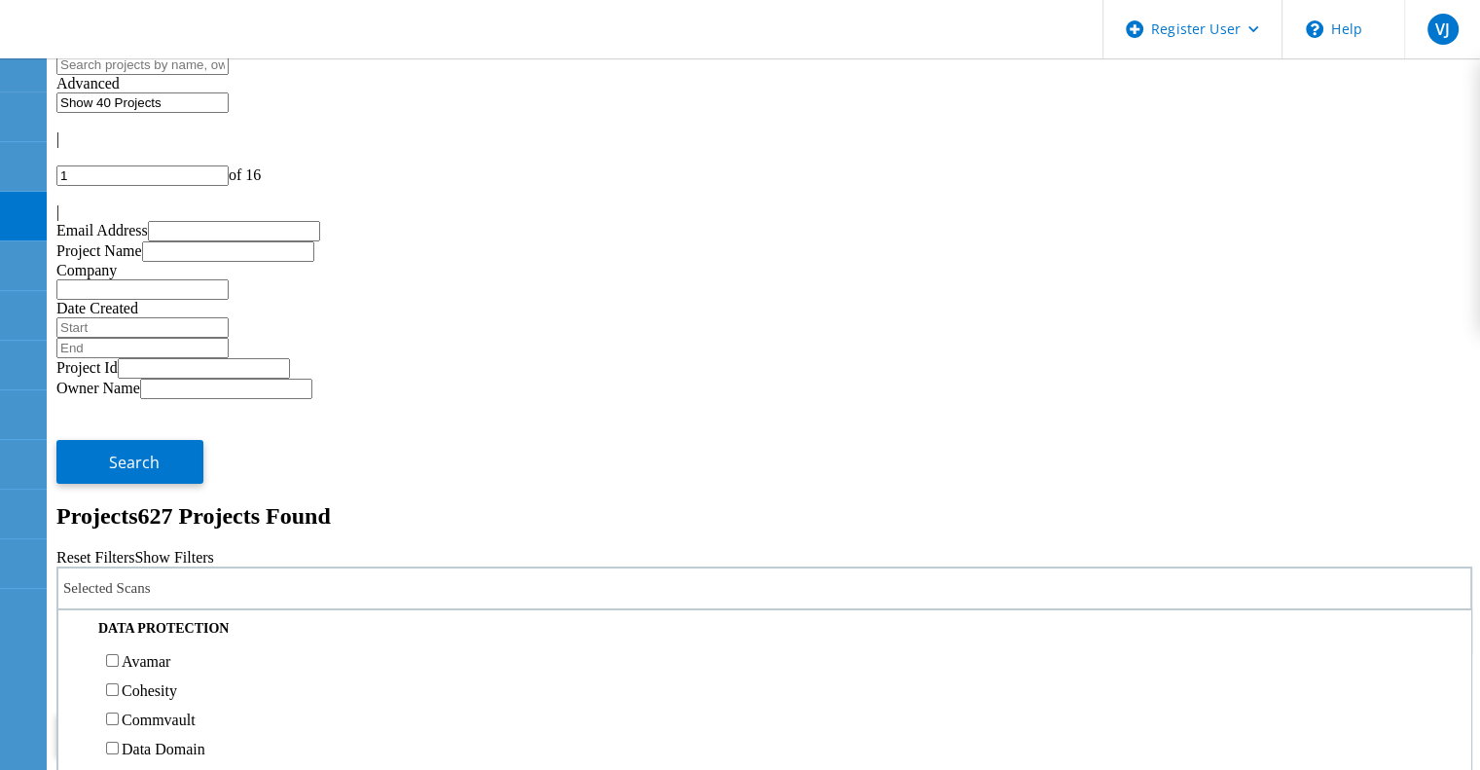
scroll to position [839, 0]
click at [165, 458] on div "Pure" at bounding box center [764, 472] width 1393 height 29
click at [150, 465] on label "Pure" at bounding box center [136, 473] width 28 height 17
click at [119, 466] on input "Pure" at bounding box center [112, 472] width 13 height 13
click at [160, 723] on span "Search" at bounding box center [134, 733] width 51 height 21
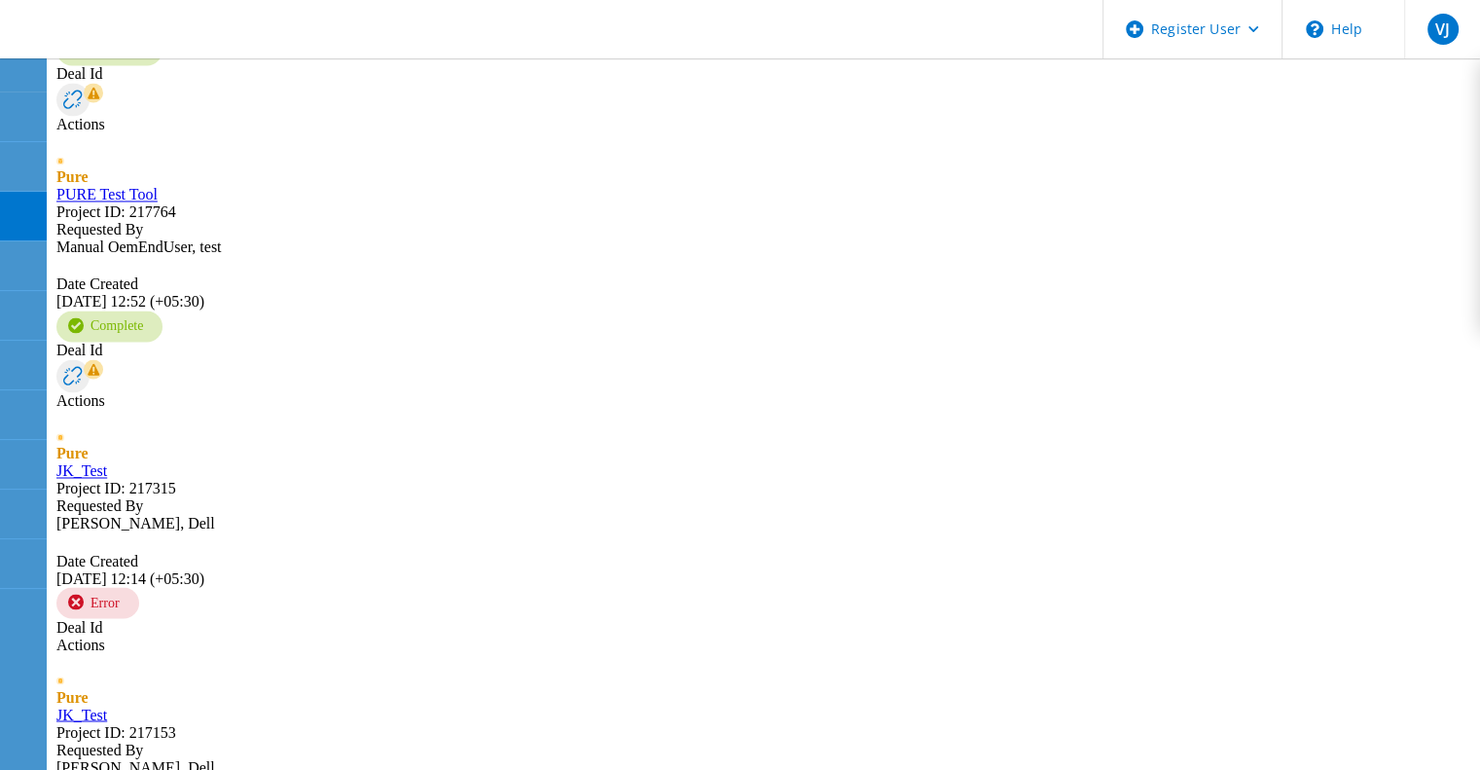
scroll to position [3811, 0]
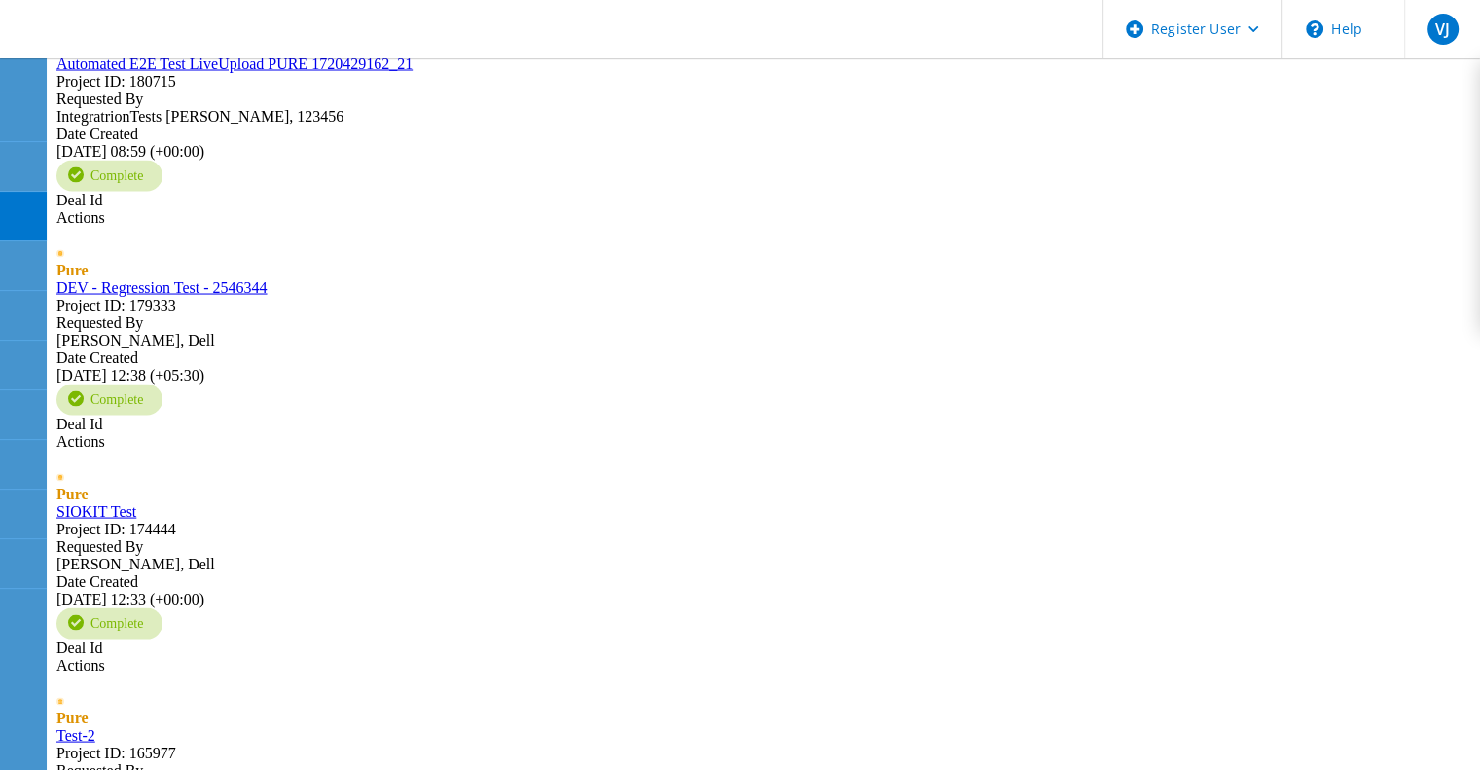
scroll to position [3996, 0]
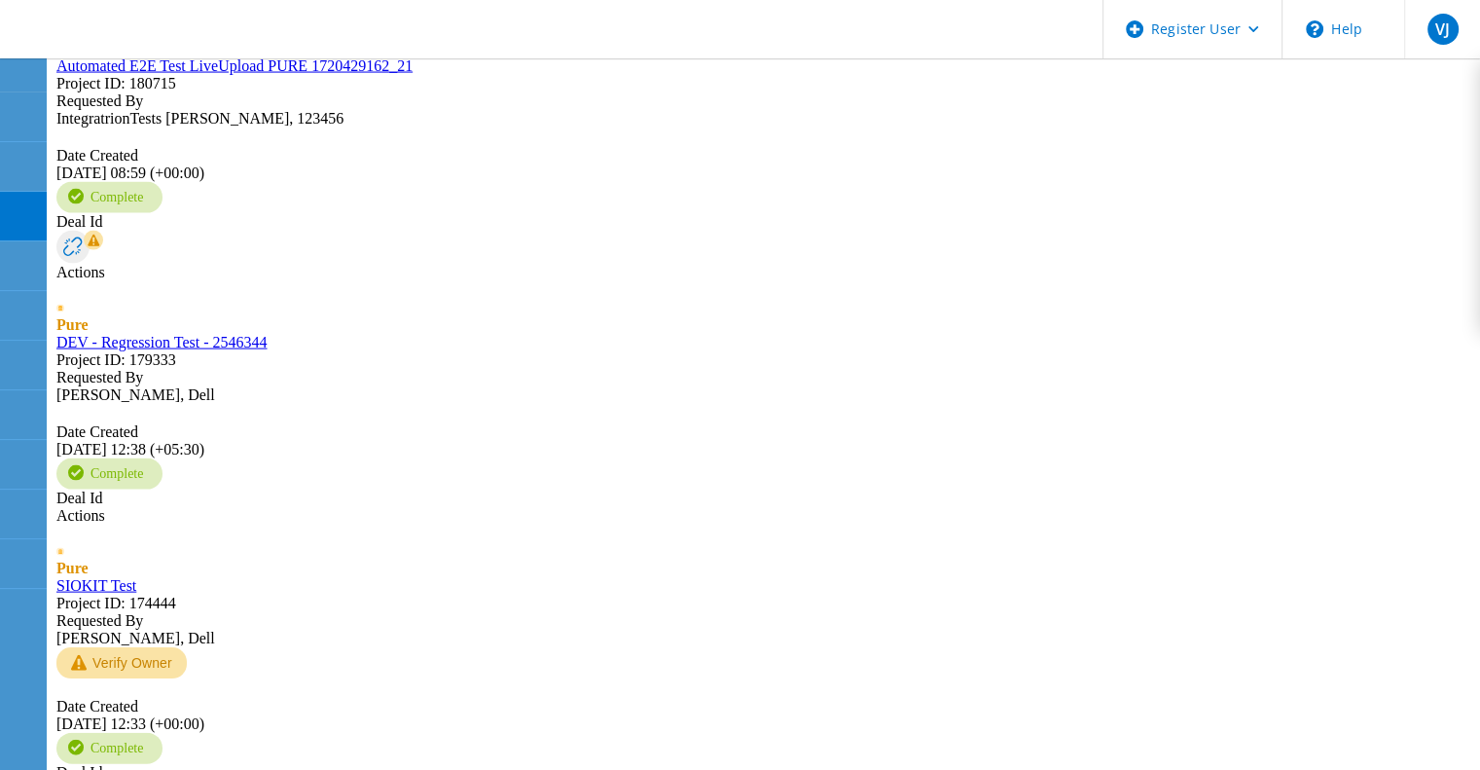
type input "7"
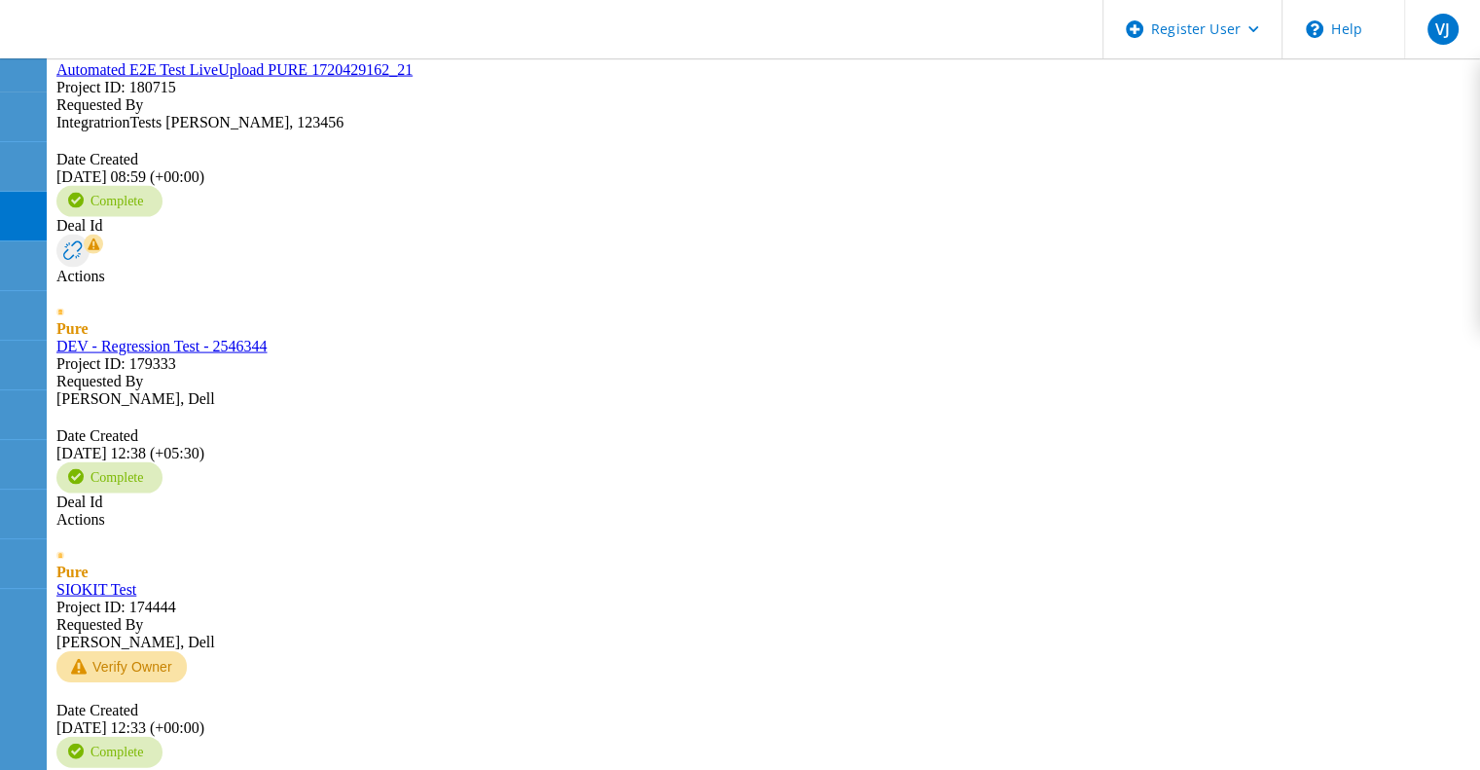
scroll to position [2328, 0]
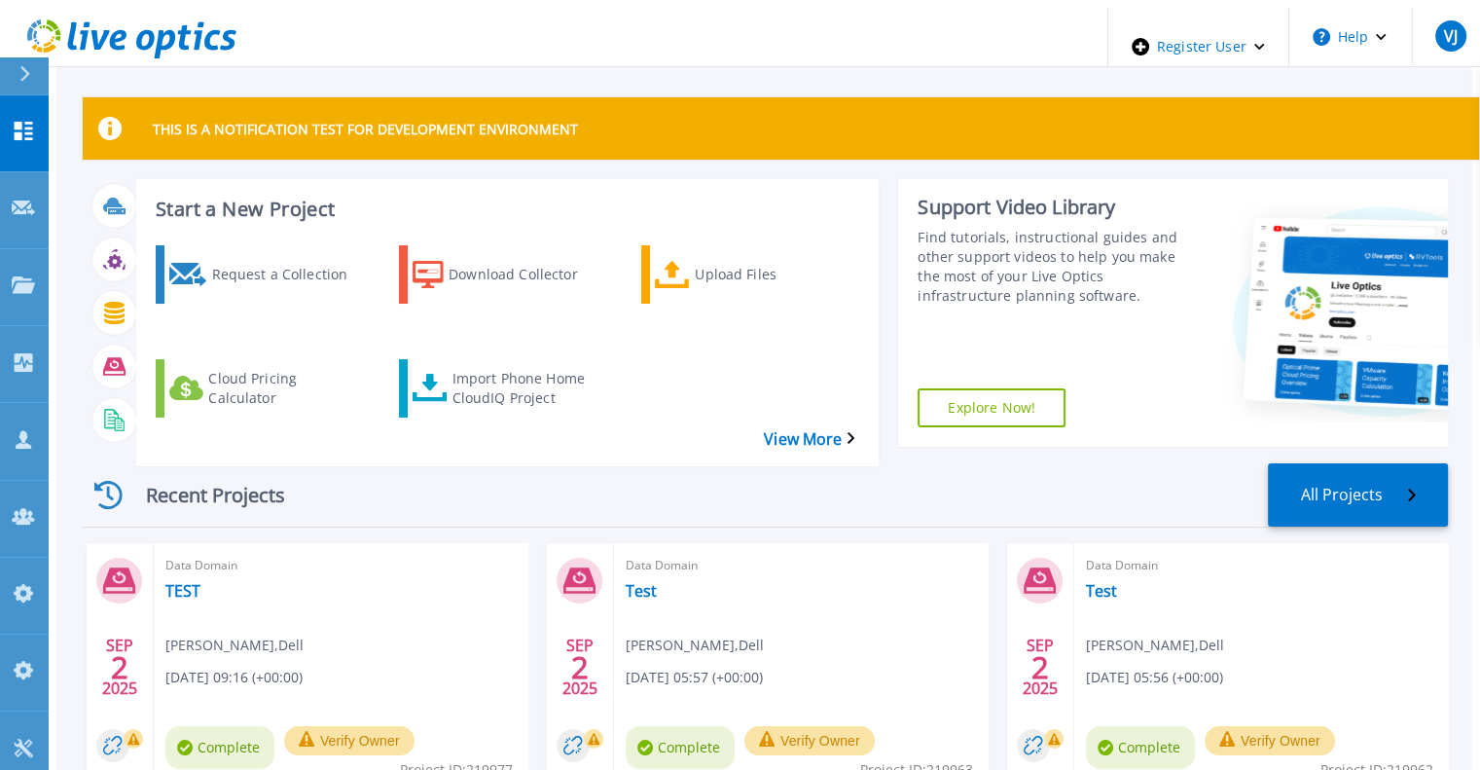
click at [28, 81] on icon at bounding box center [24, 74] width 11 height 16
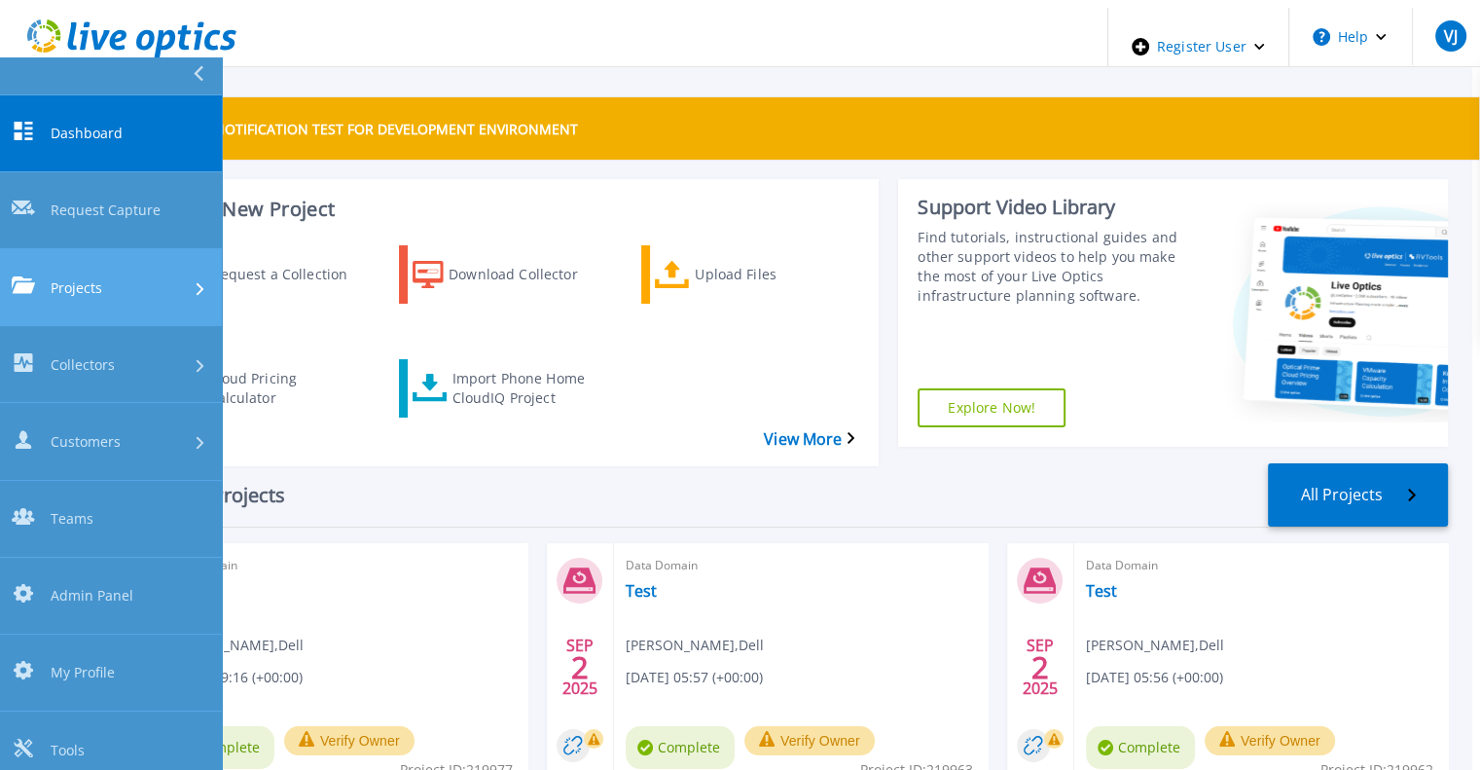
click at [86, 249] on link "Projects Projects" at bounding box center [111, 287] width 222 height 77
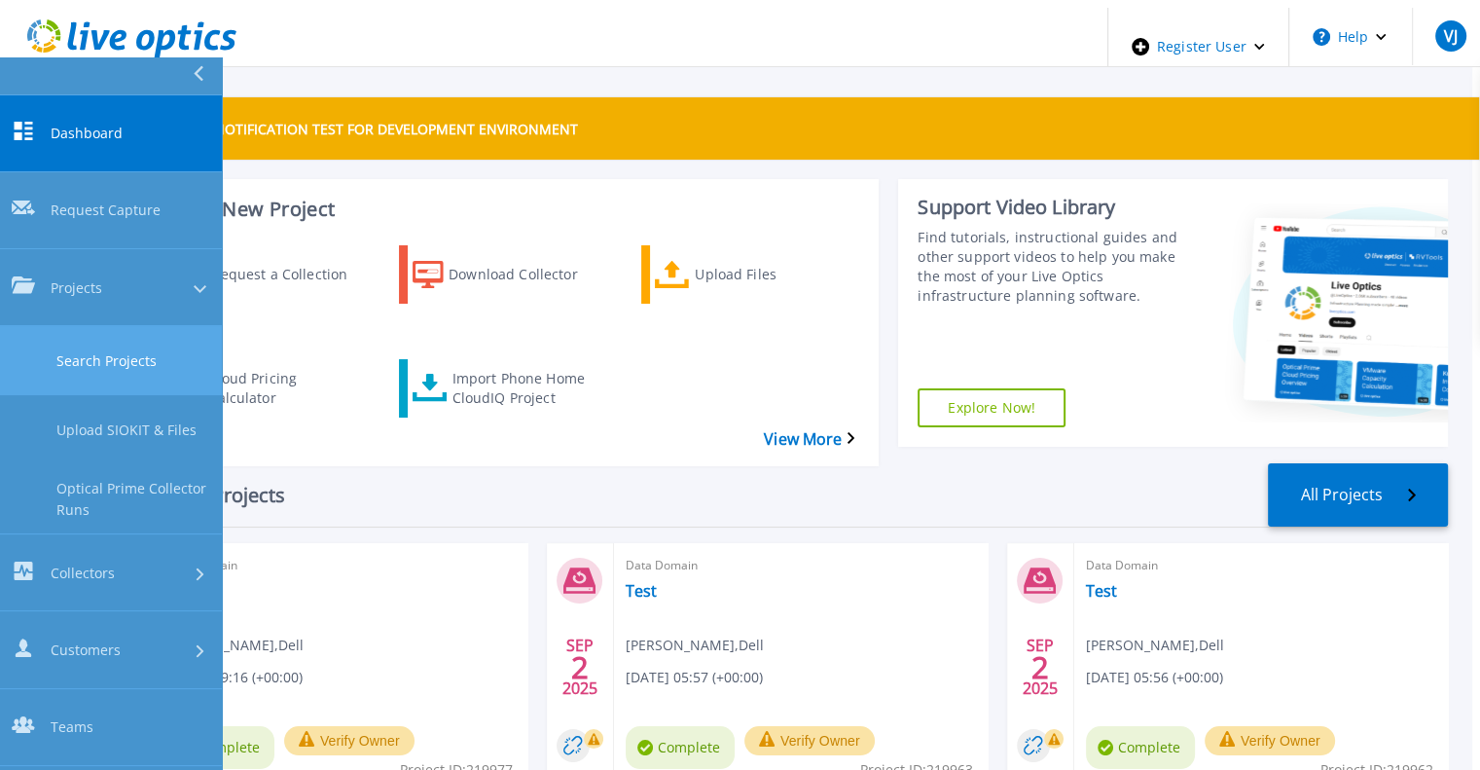
click at [118, 326] on link "Search Projects" at bounding box center [111, 360] width 222 height 69
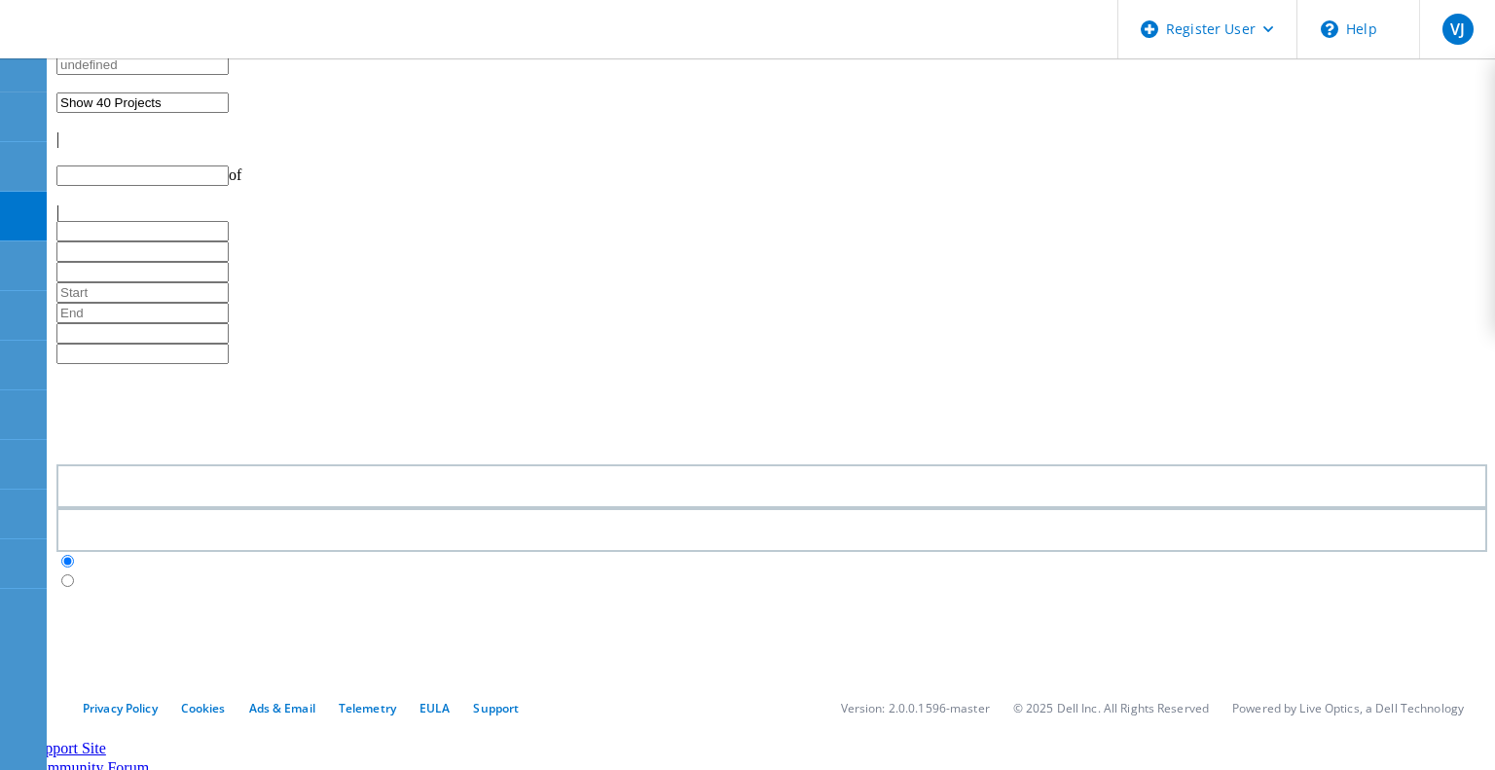
type input "1"
